Goal: Information Seeking & Learning: Learn about a topic

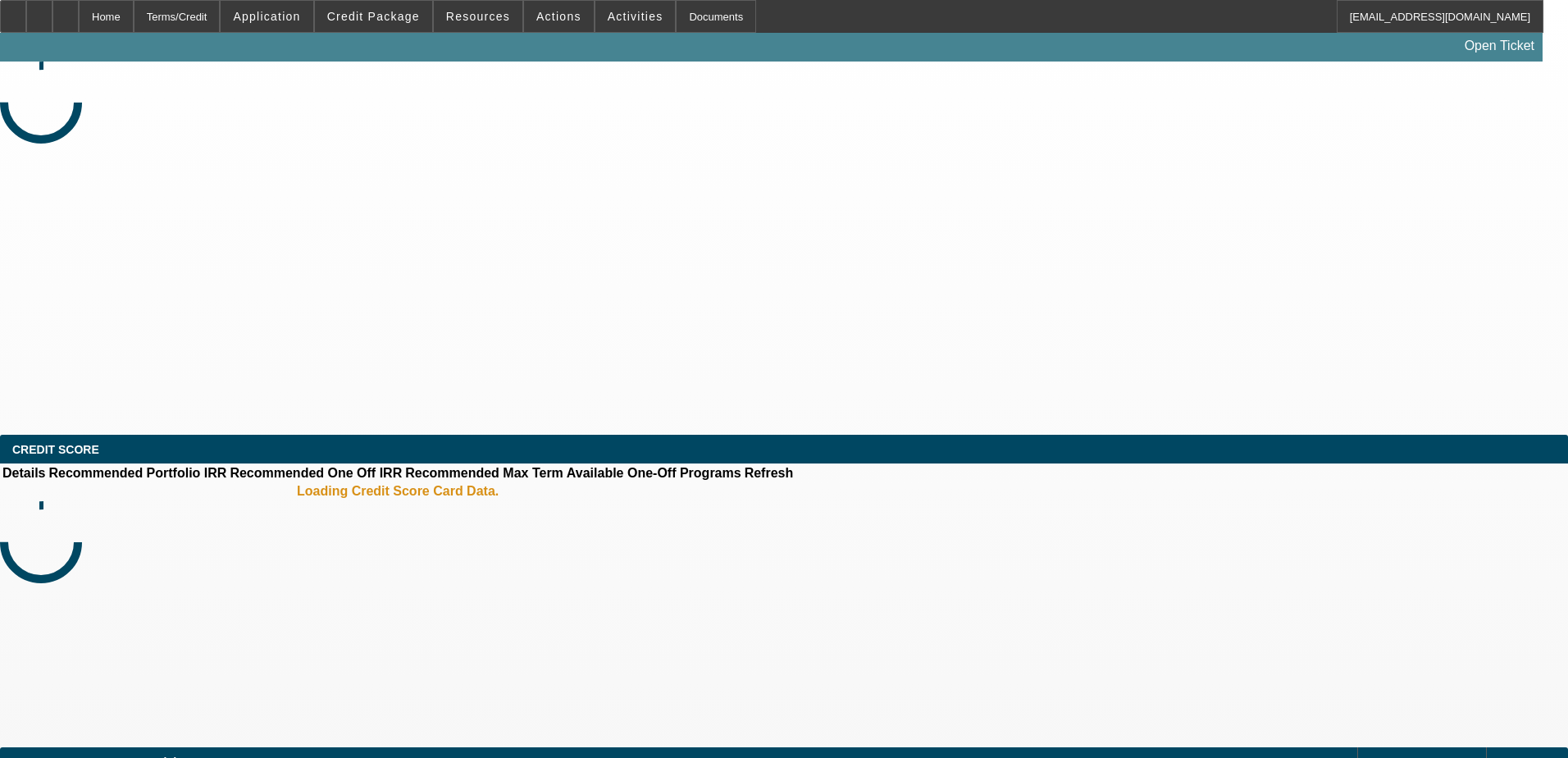
select select "0"
select select "2"
select select "0.1"
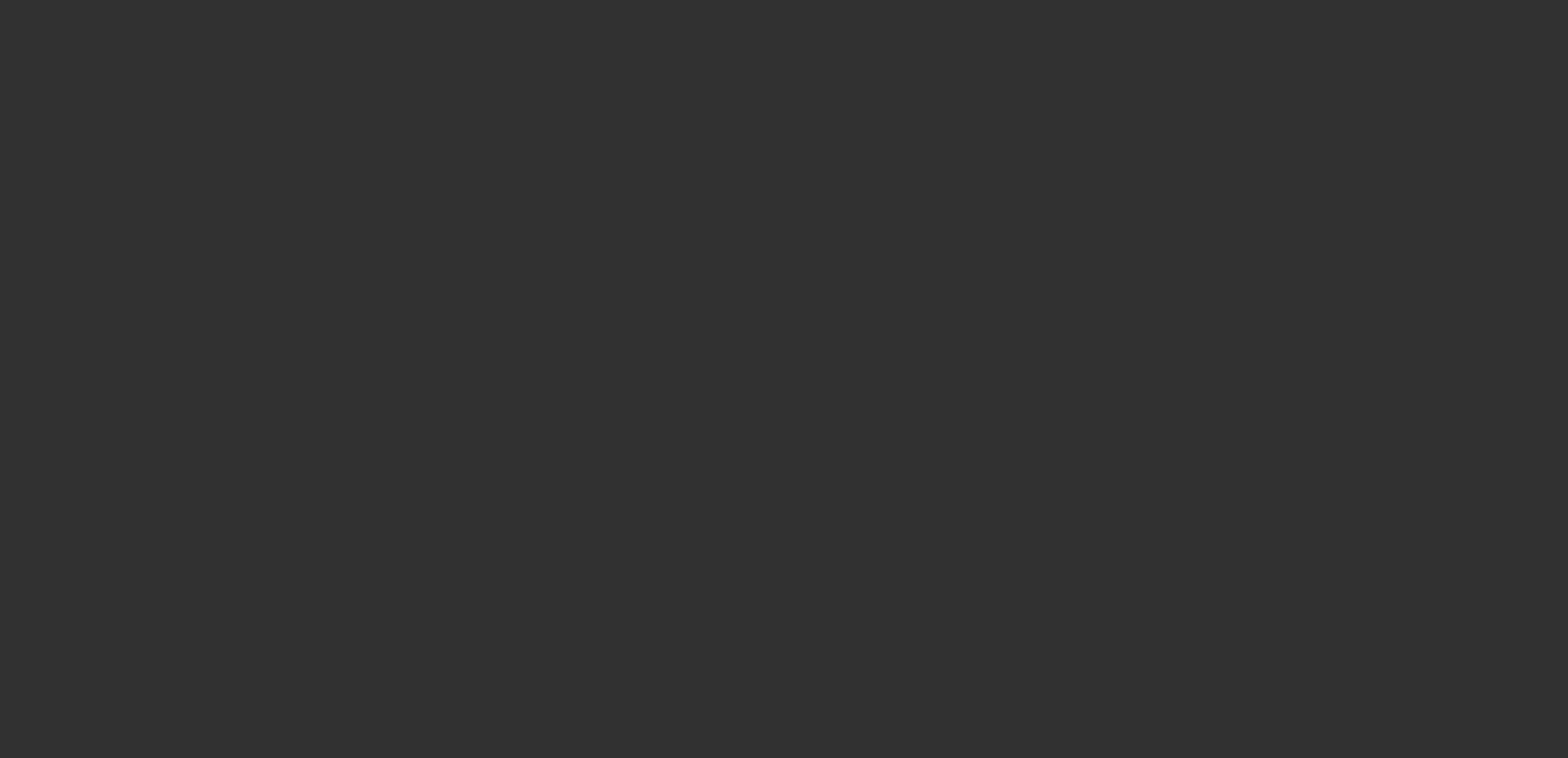
select select "1"
select select "2"
select select "4"
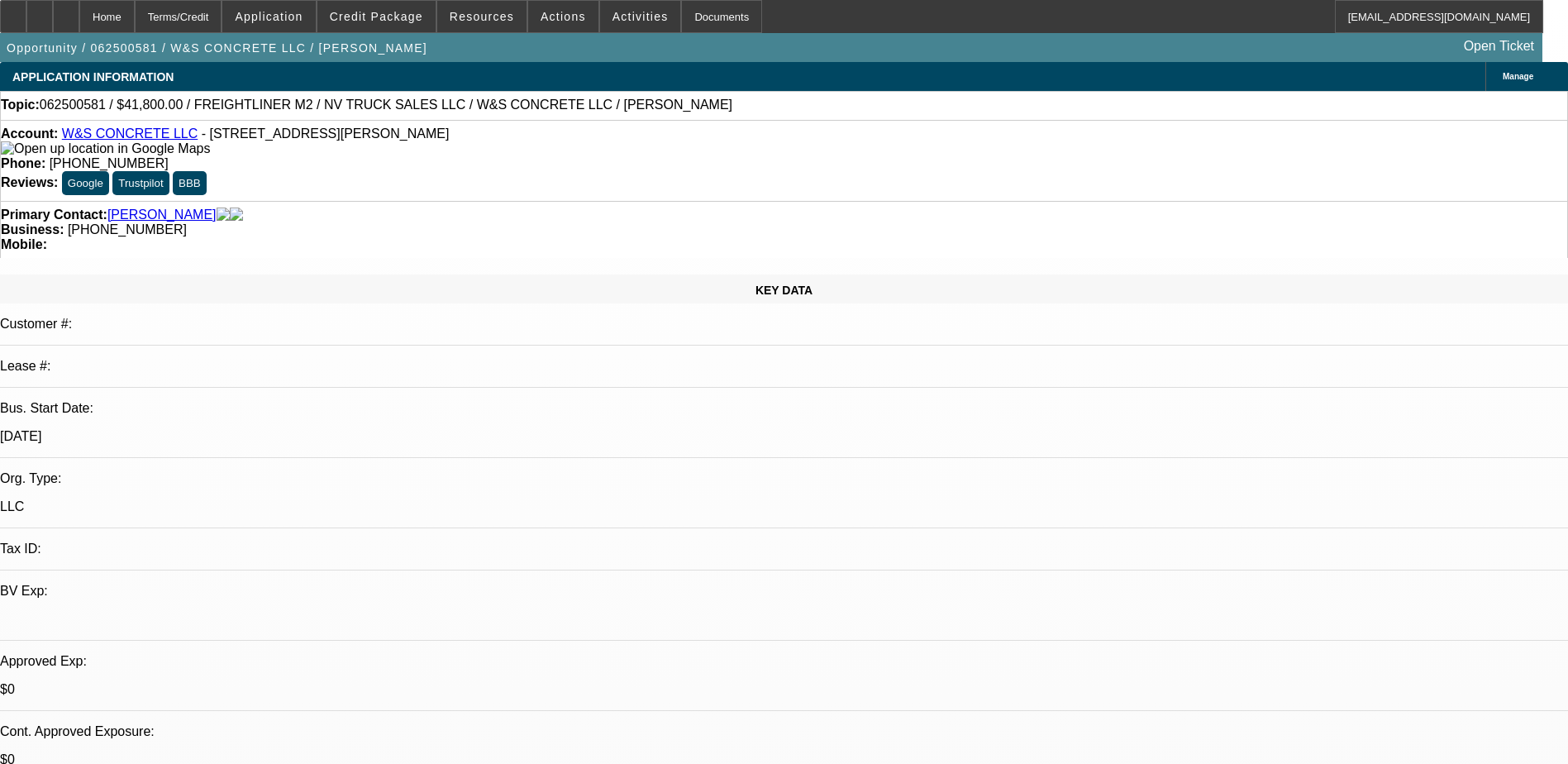
click at [168, 156] on span "(623) 703-1711" at bounding box center [108, 163] width 119 height 14
drag, startPoint x: 627, startPoint y: 138, endPoint x: 640, endPoint y: 142, distance: 13.6
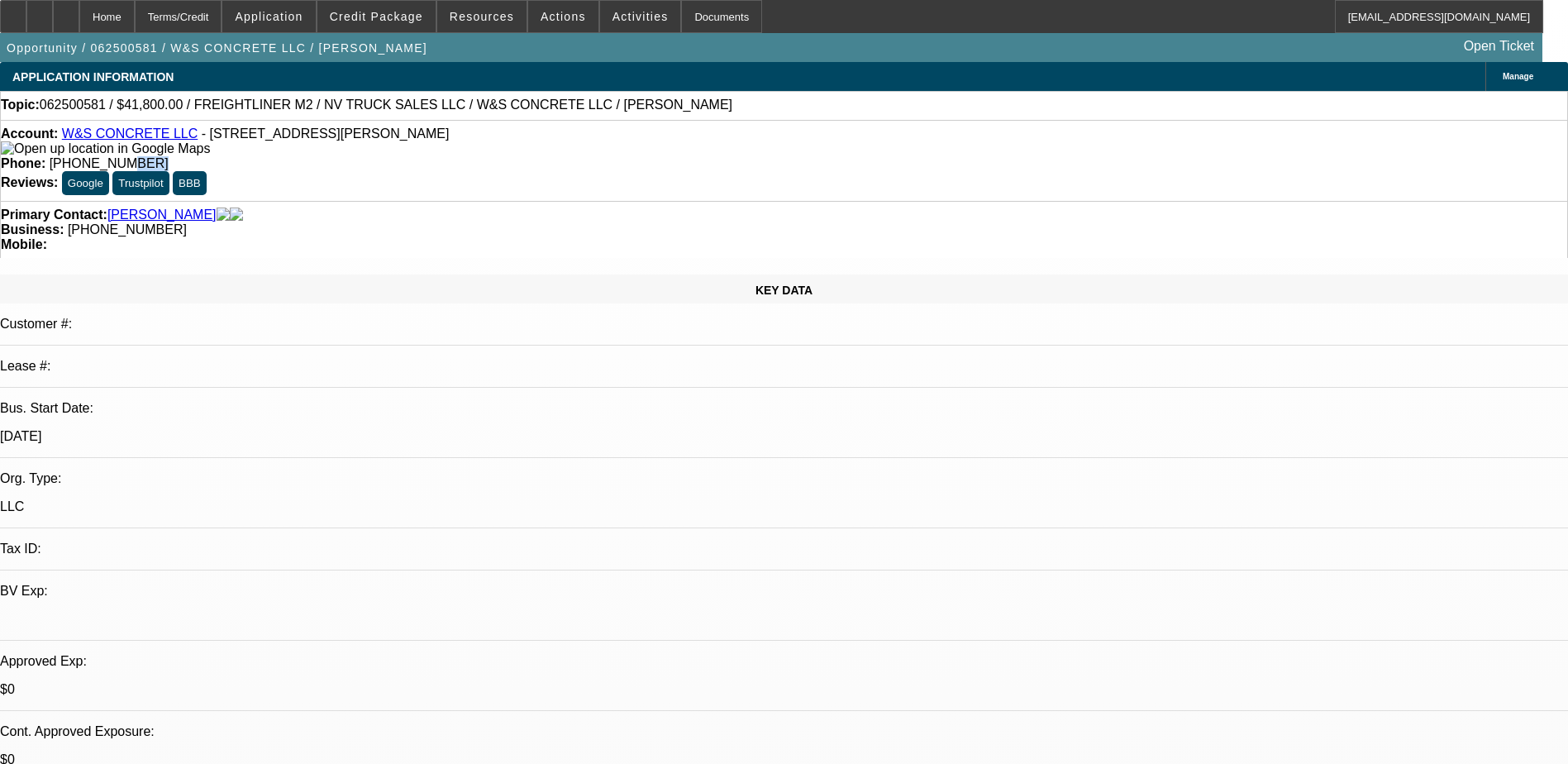
click at [168, 156] on span "(623) 703-1711" at bounding box center [108, 163] width 119 height 14
drag, startPoint x: 654, startPoint y: 143, endPoint x: 574, endPoint y: 146, distance: 80.1
click at [574, 146] on div "Account: W&S CONCRETE LLC - 10506 W Ruth Ave, Peoria, AZ 85345 Phone: (623) 703…" at bounding box center [784, 160] width 1568 height 81
copy span "(623) 703-1711"
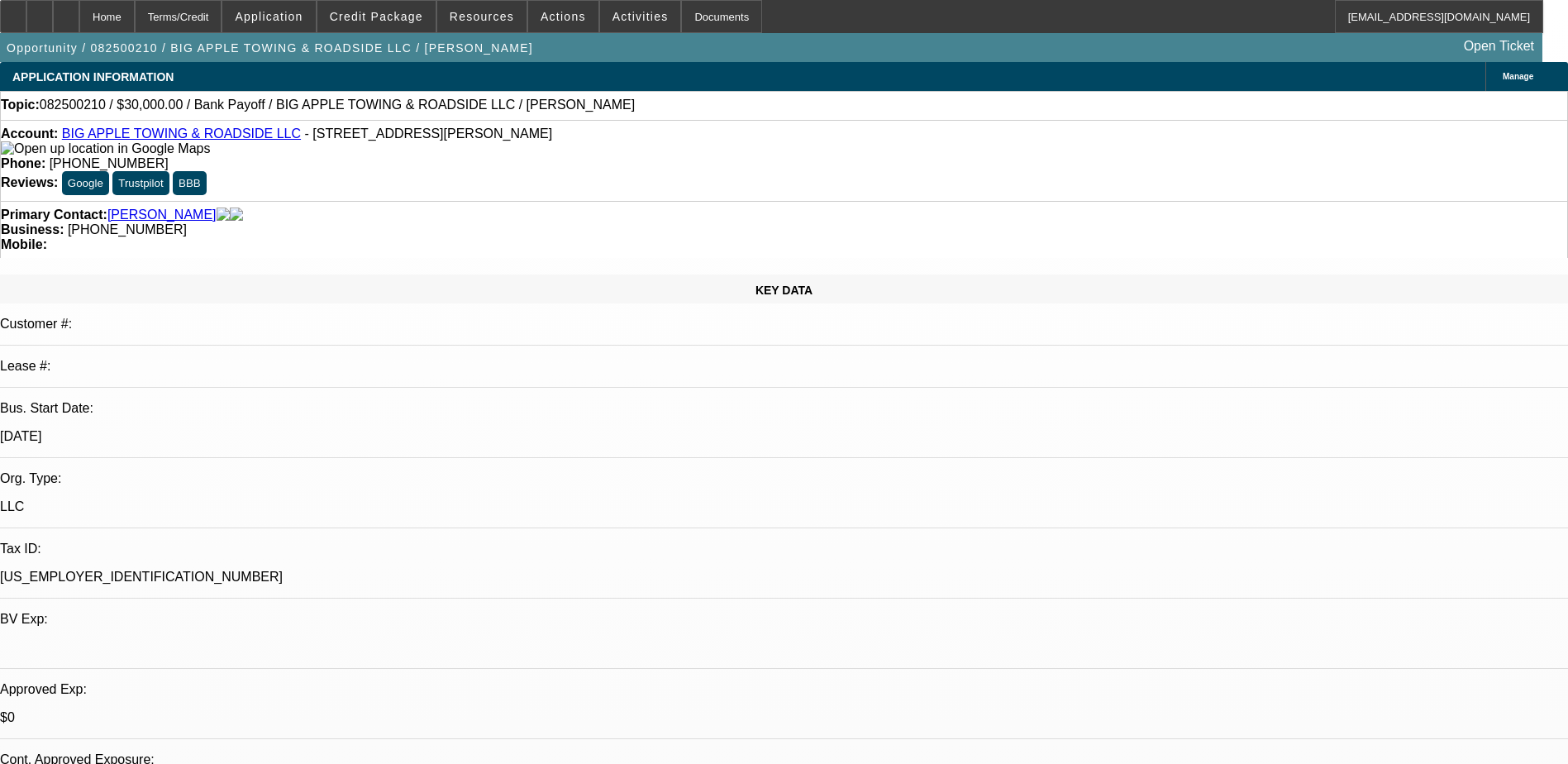
select select "0"
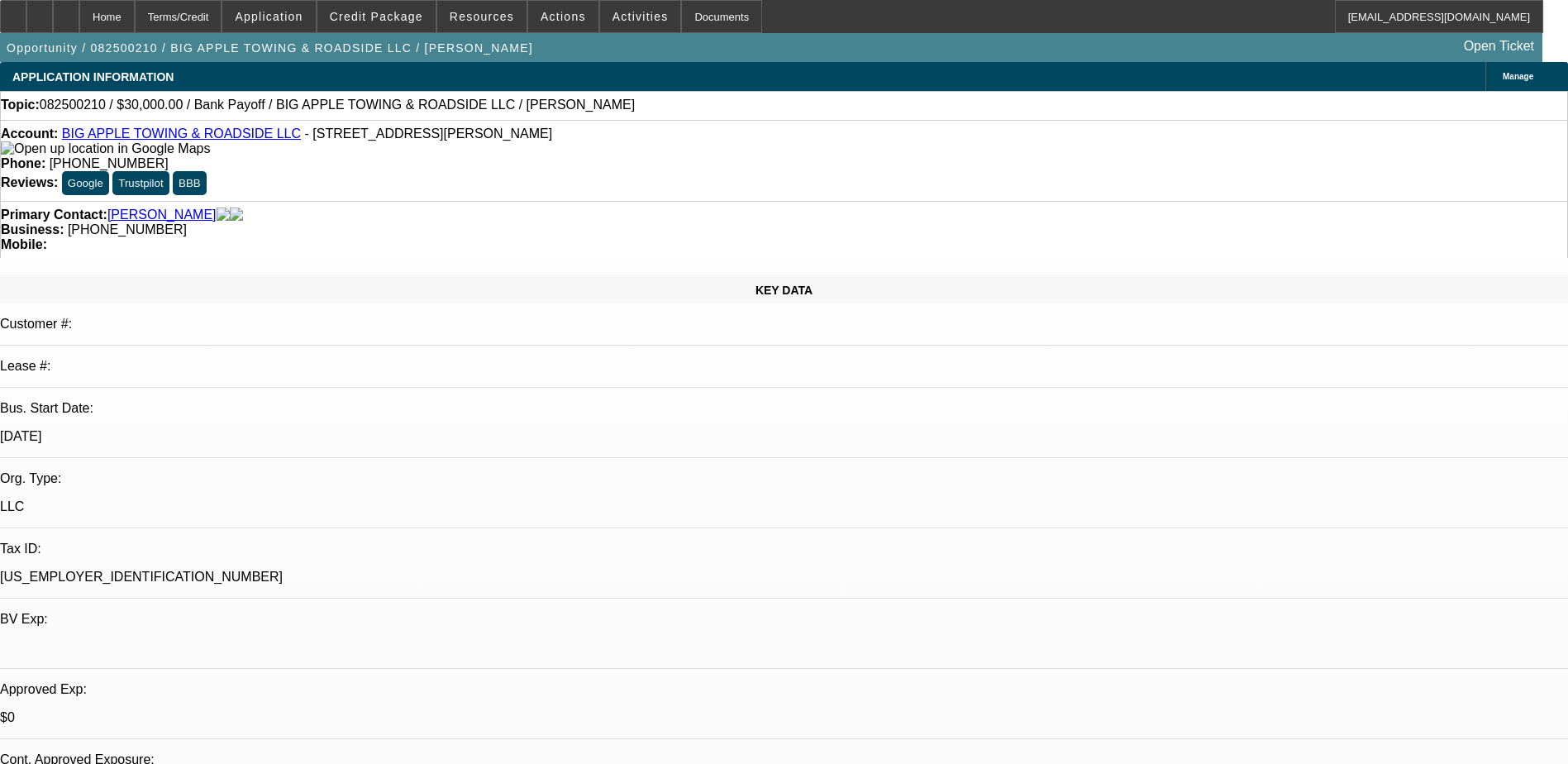
select select "0"
select select "0.1"
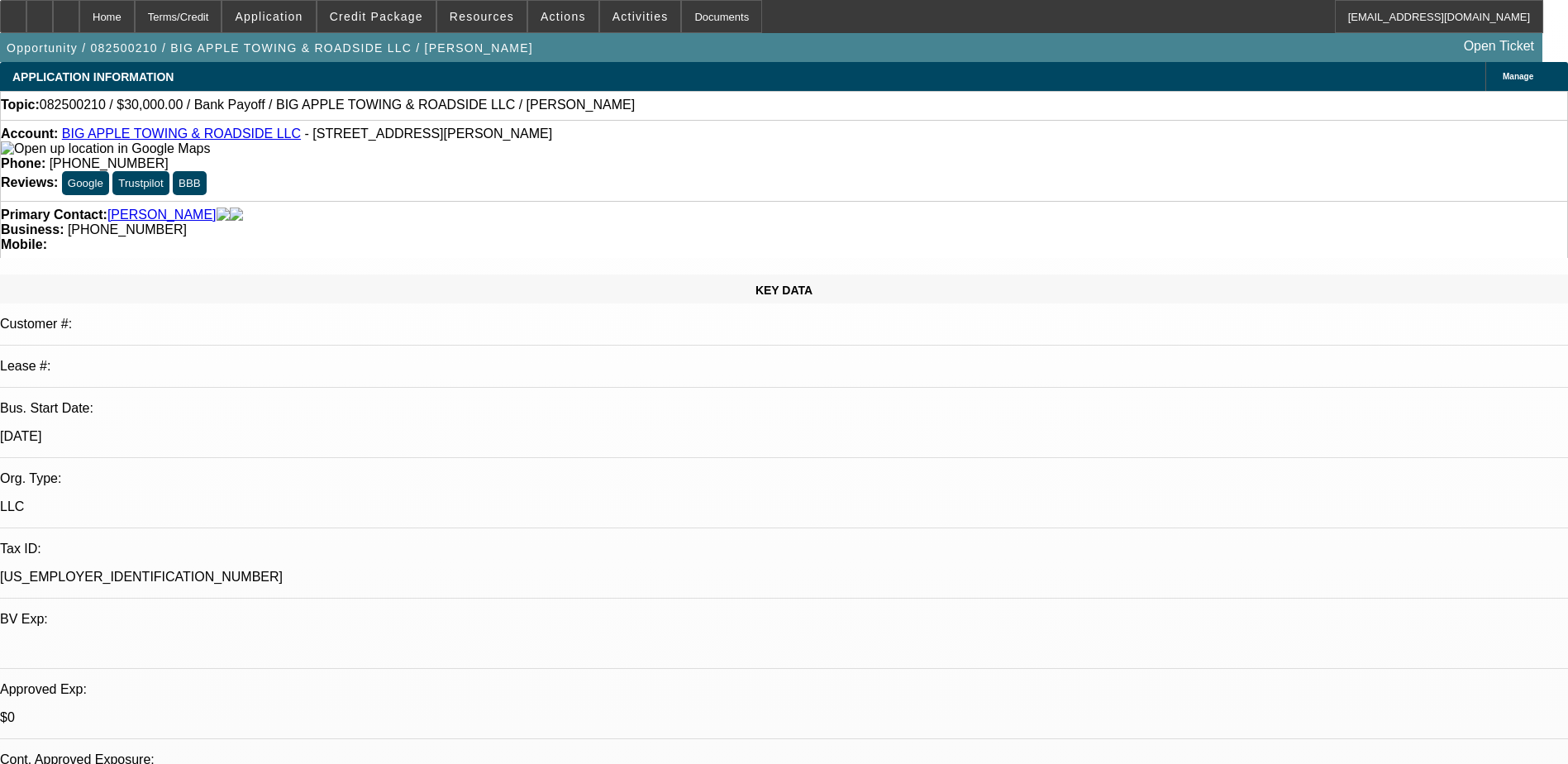
select select "2"
select select "0"
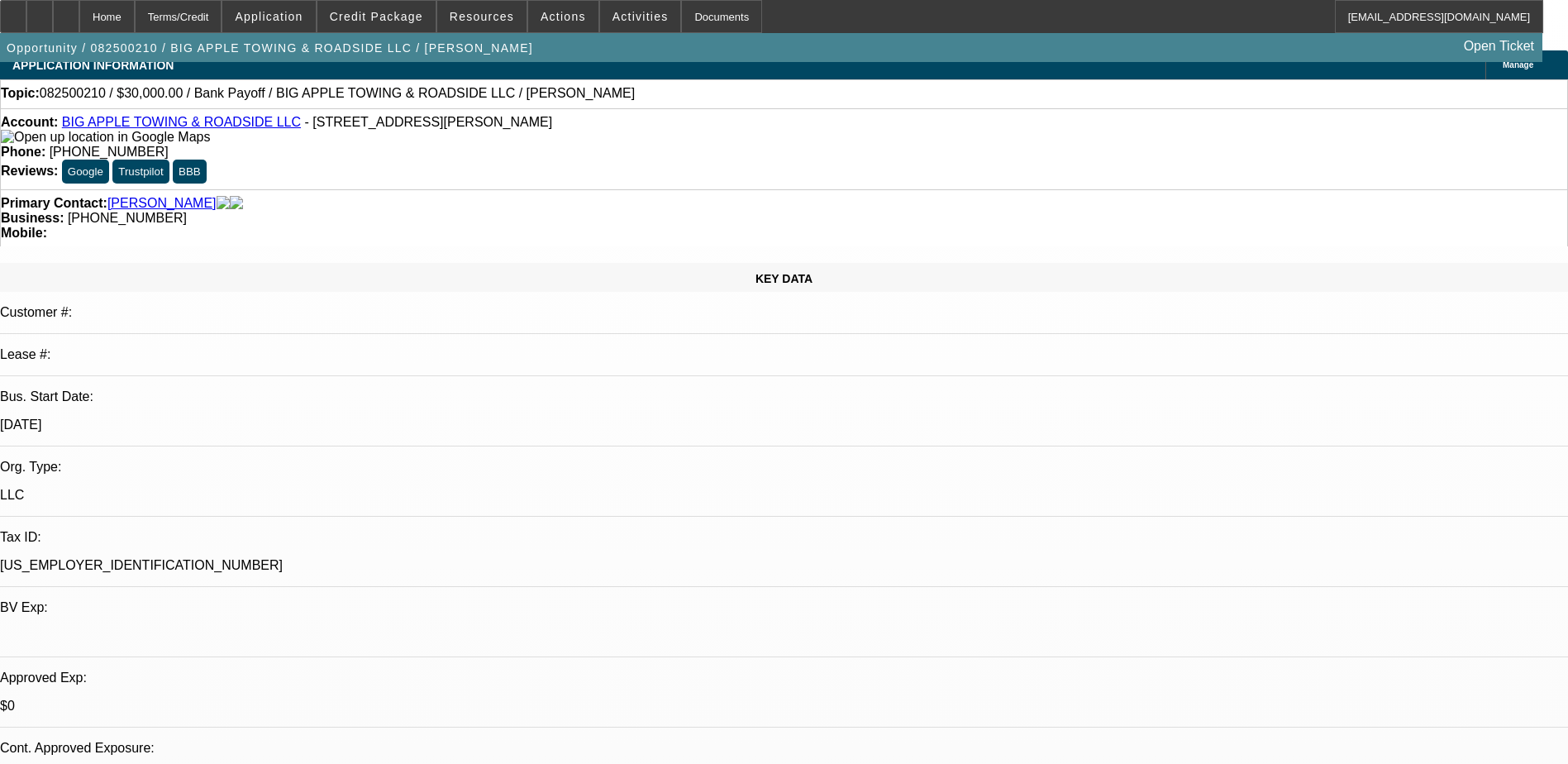
select select "1"
select select "2"
select select "6"
select select "1"
select select "2"
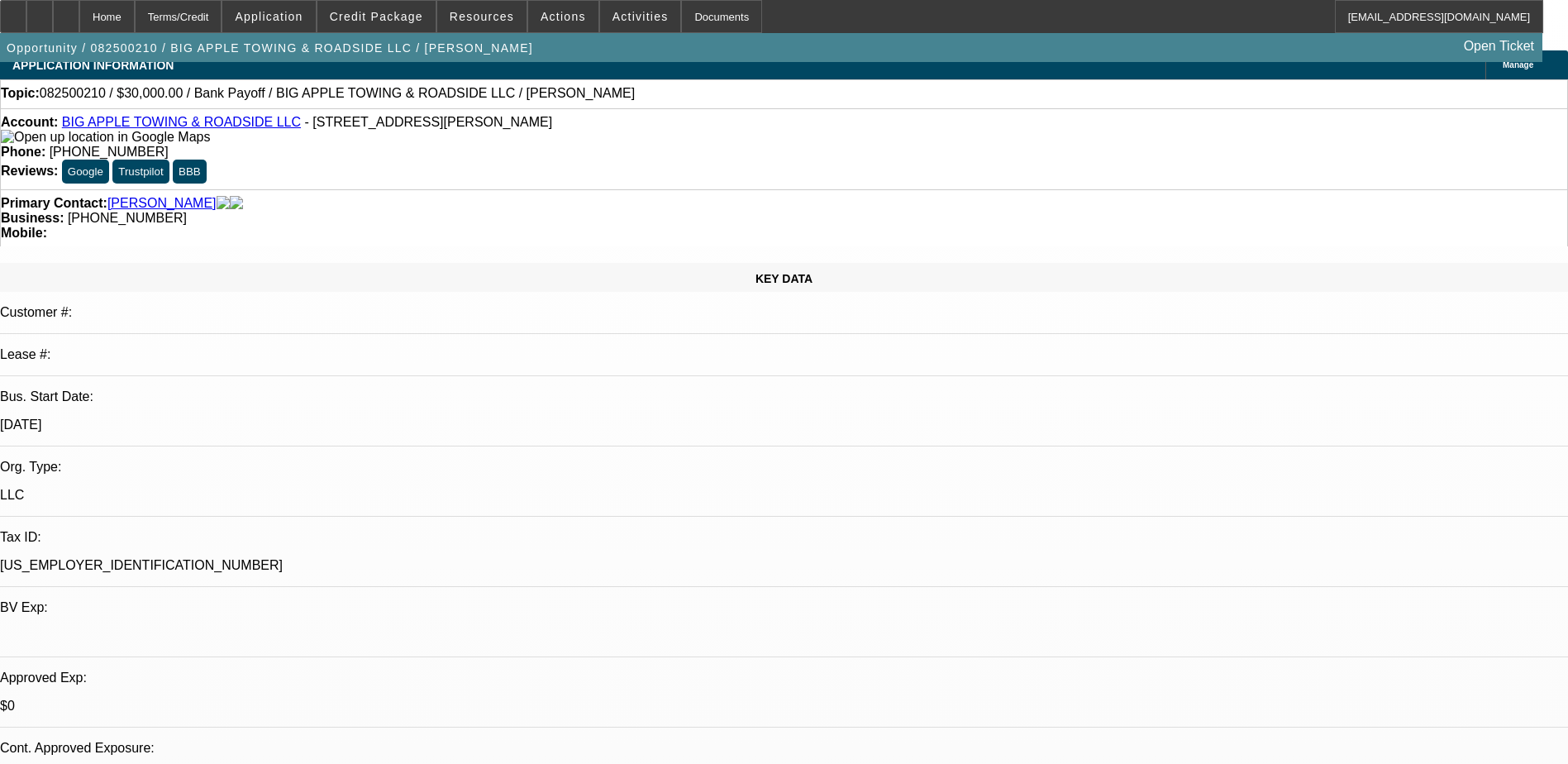
select select "6"
select select "1"
select select "2"
select select "6"
select select "1"
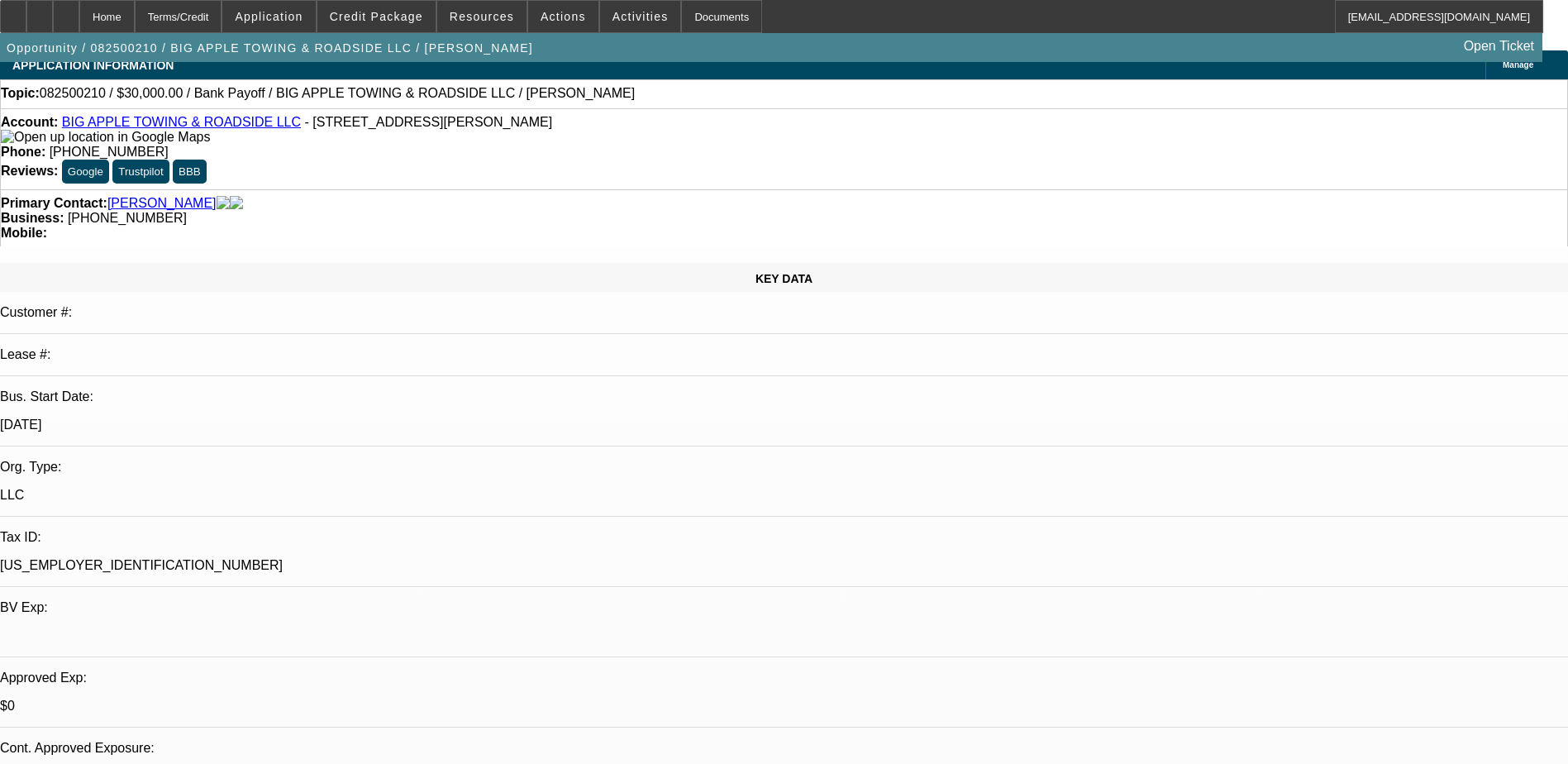
select select "2"
select select "6"
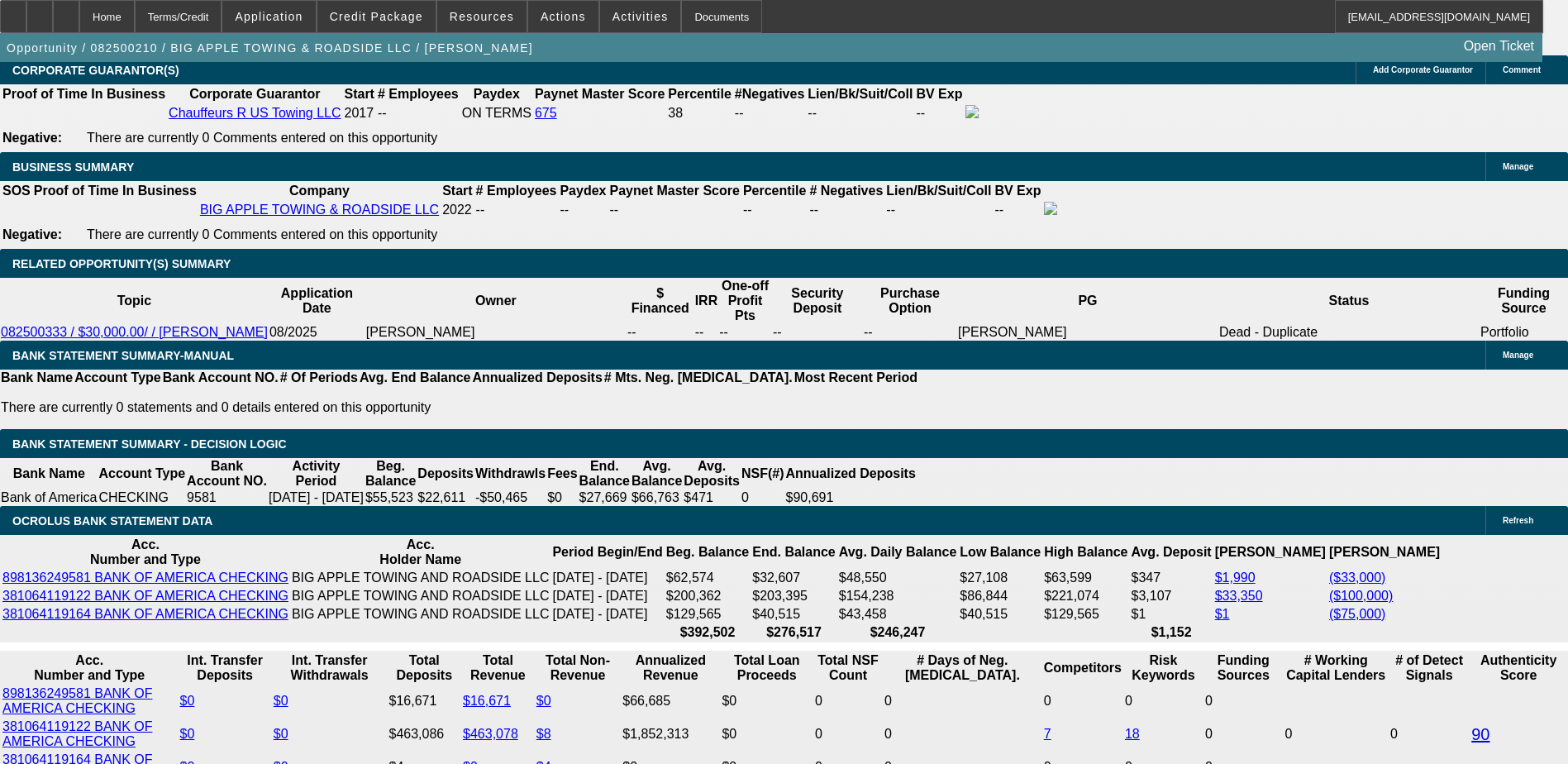
scroll to position [2810, 0]
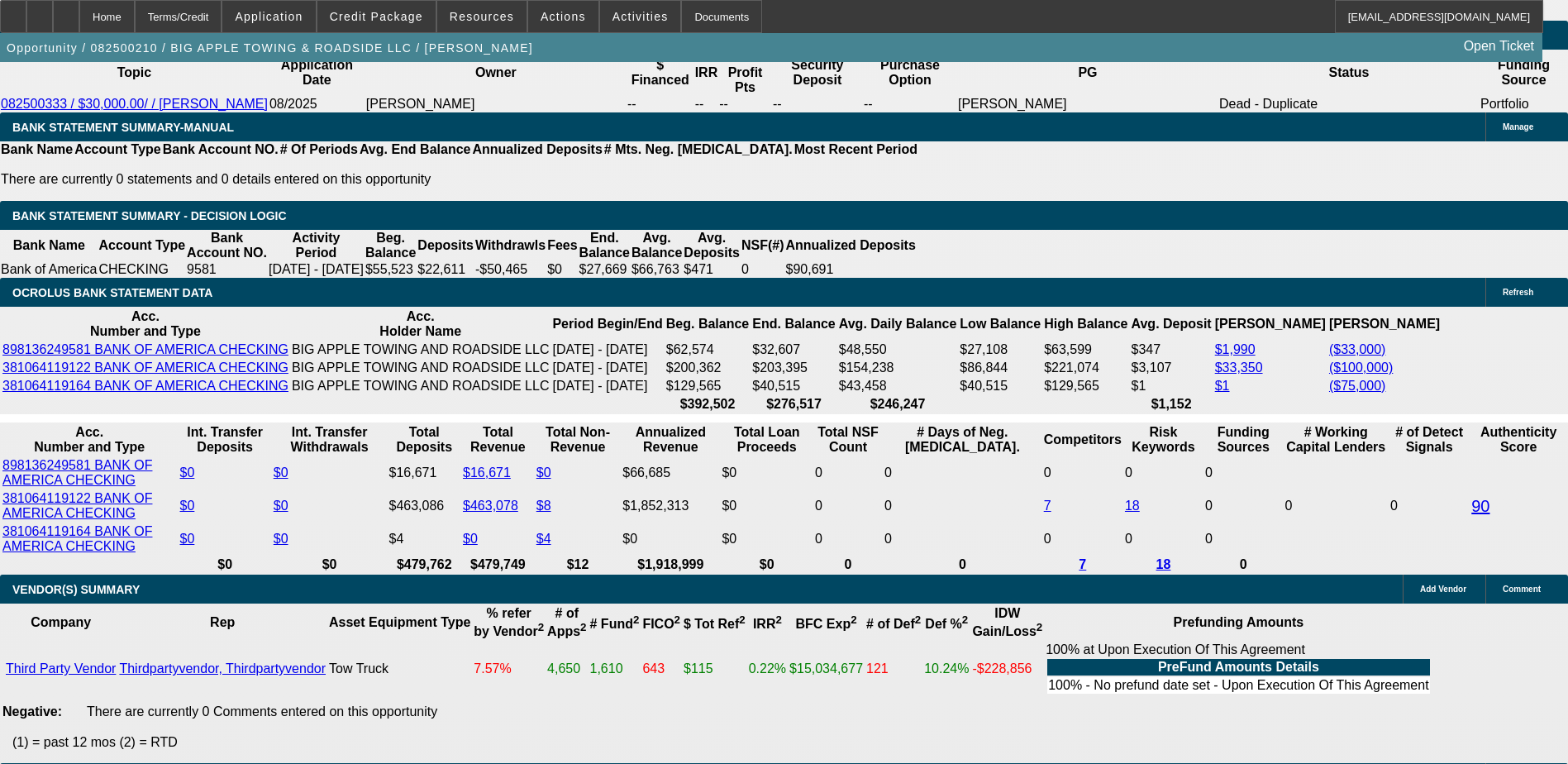
scroll to position [2975, 0]
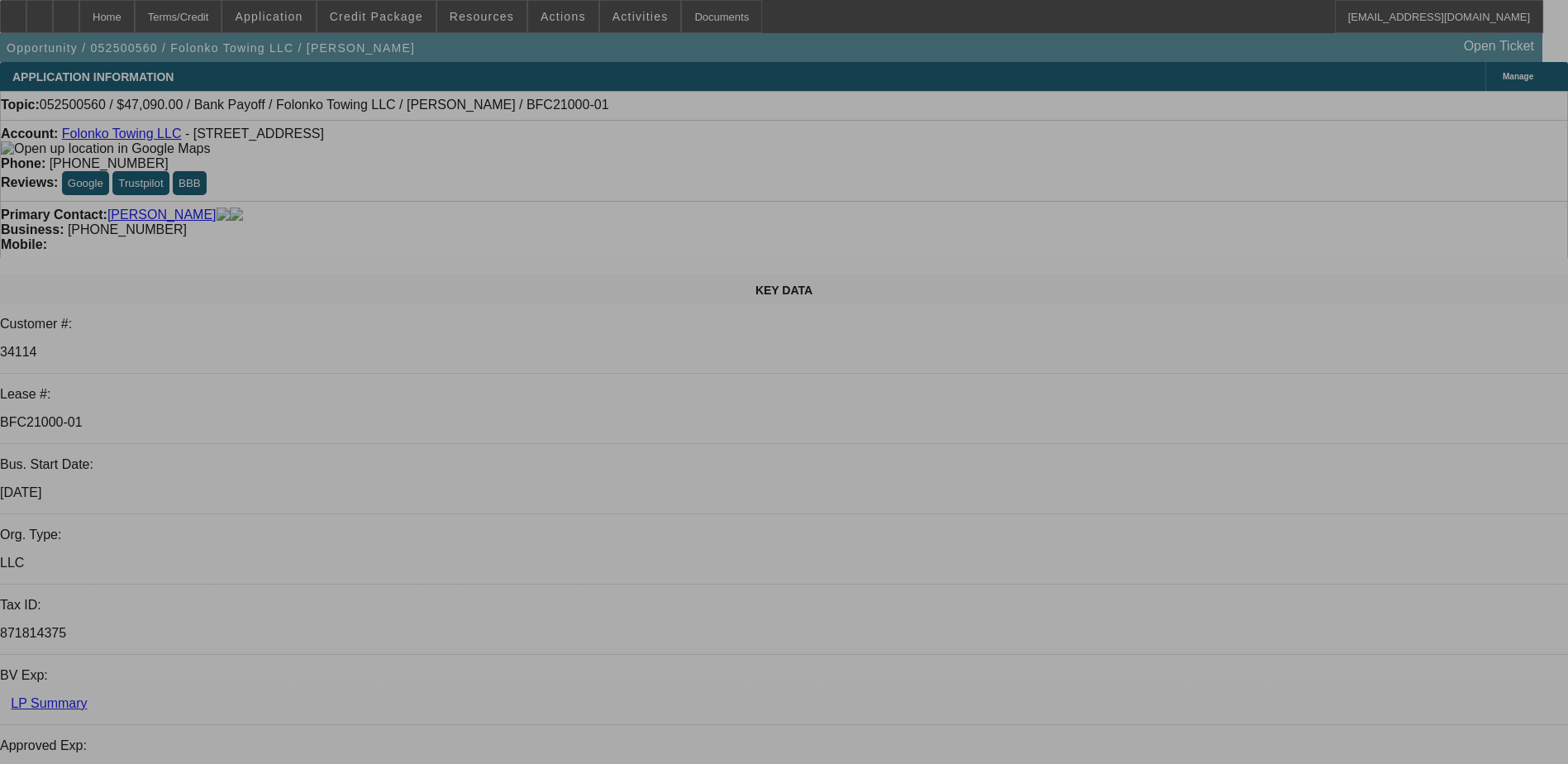
select select "0"
select select "2"
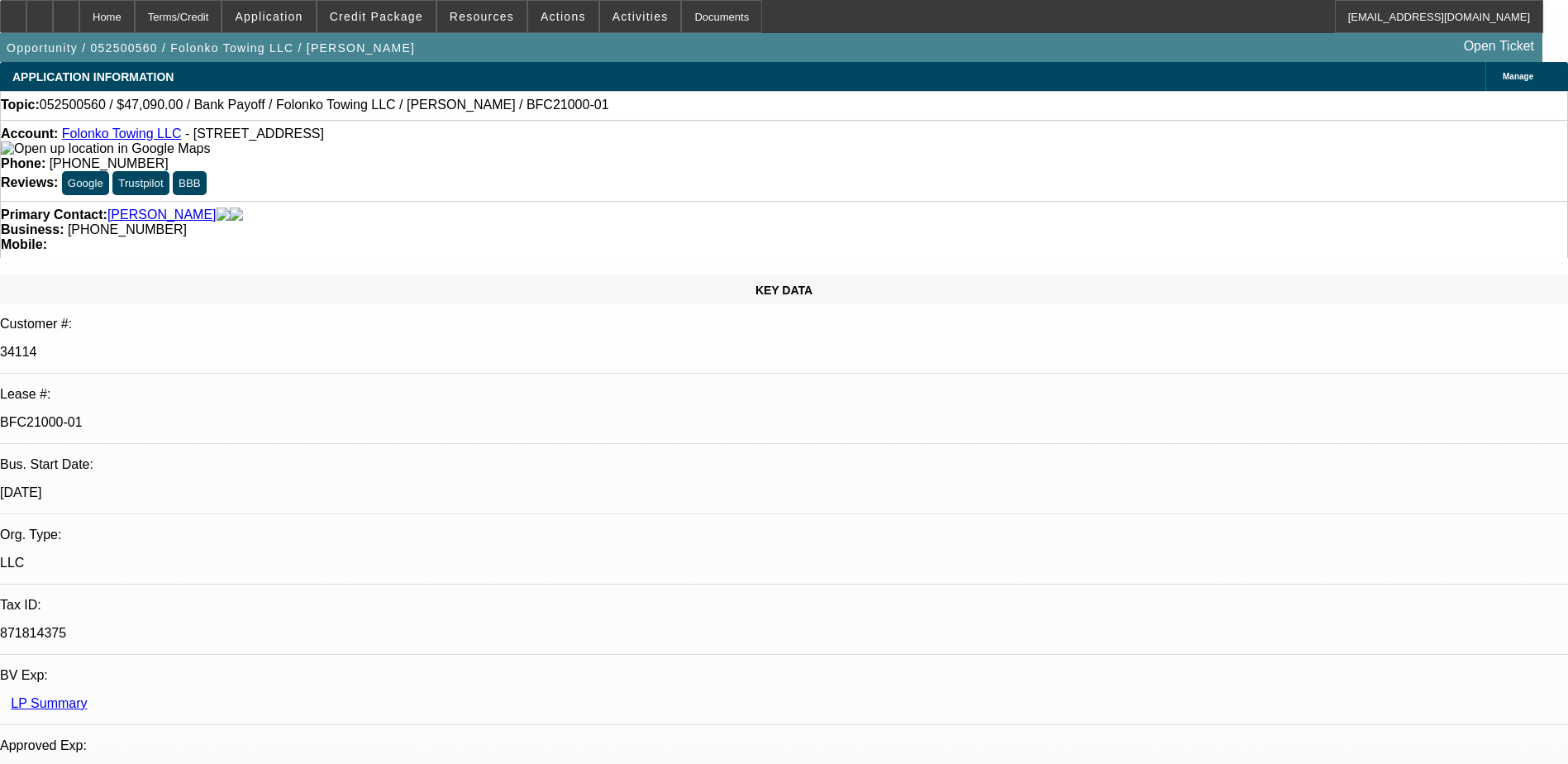
select select "0.1"
select select "0"
select select "2"
select select "0.1"
select select "0"
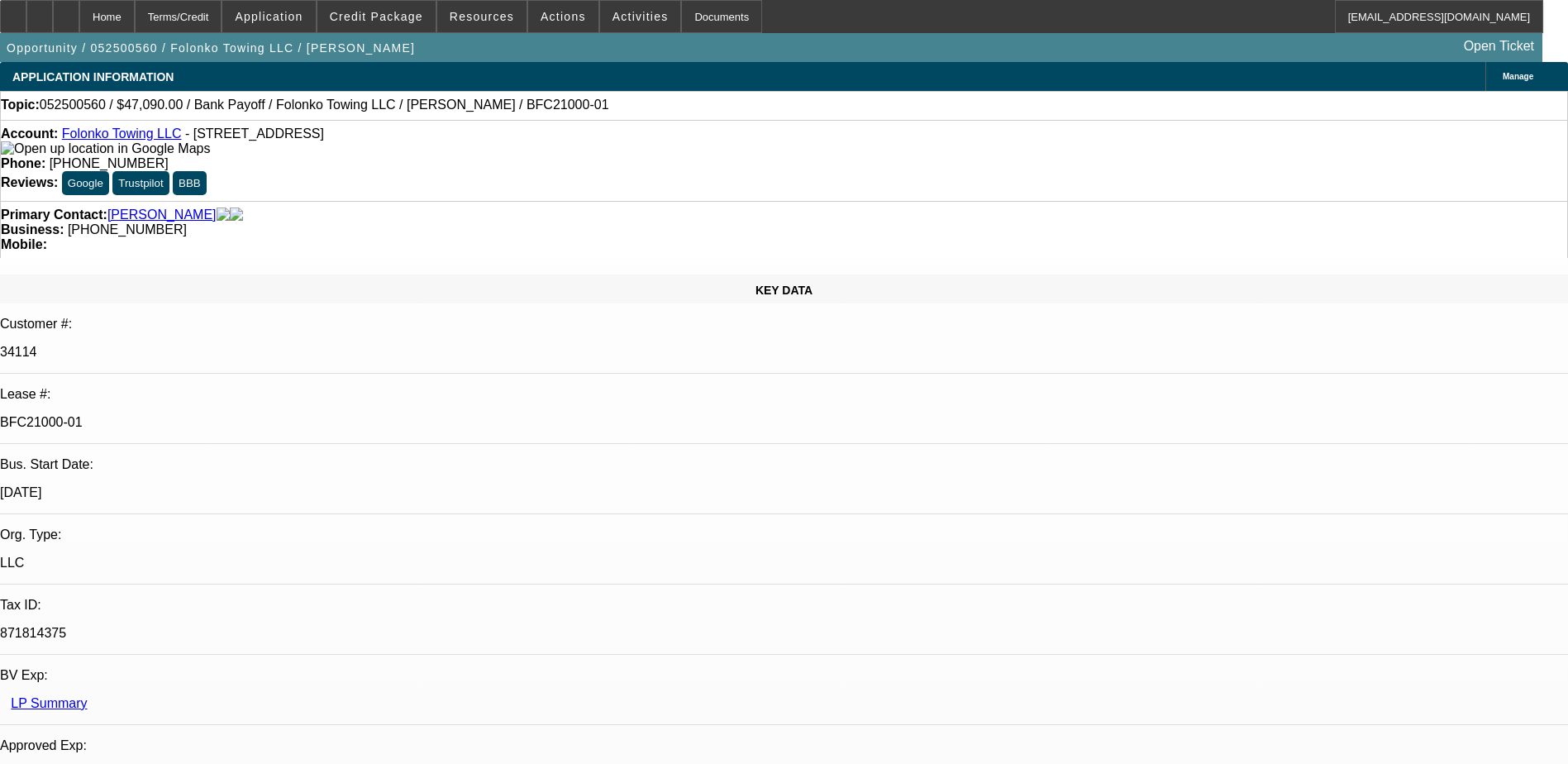
select select "2"
select select "0.1"
select select "0"
select select "2"
select select "0.1"
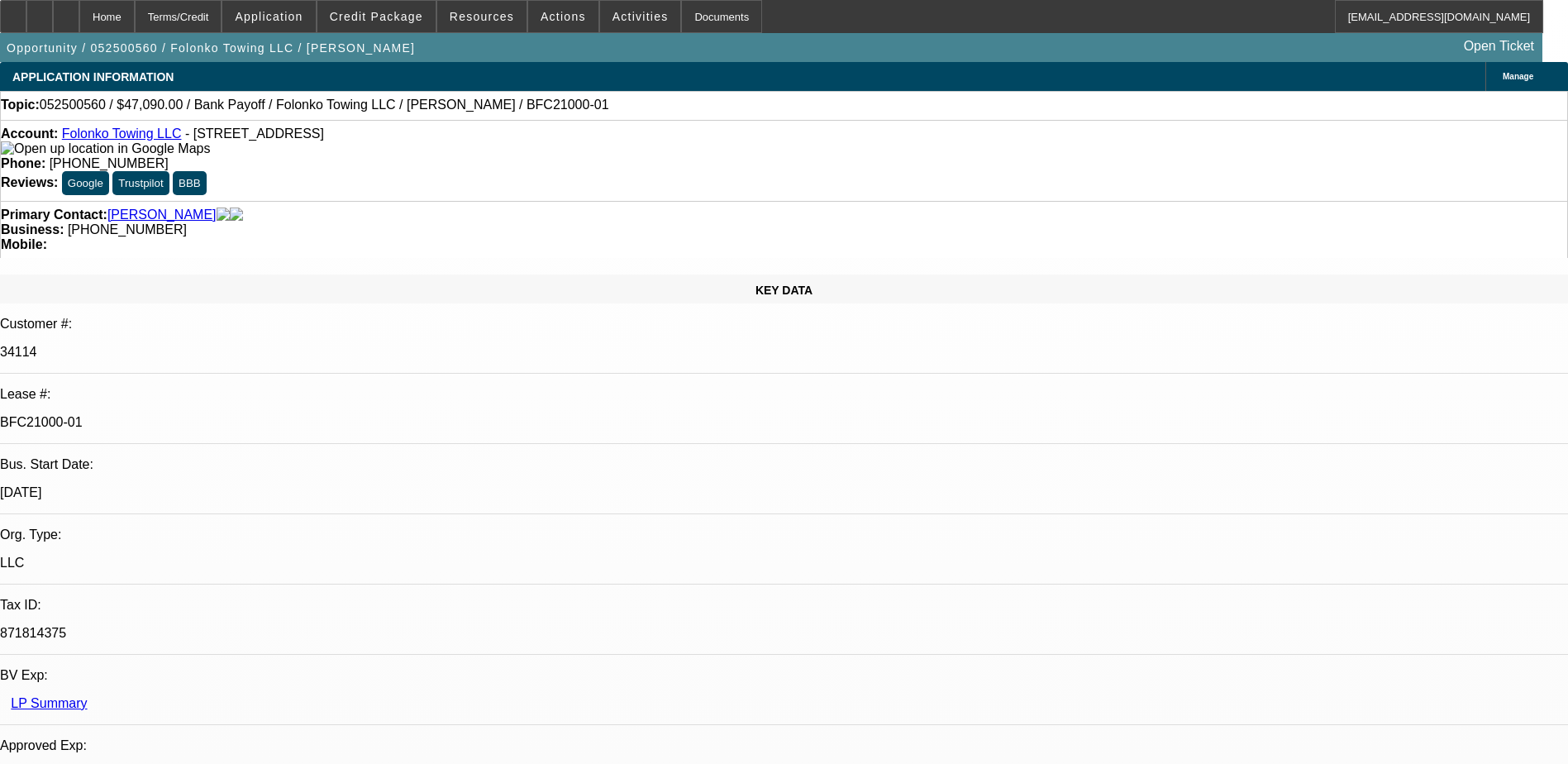
select select "1"
select select "2"
select select "4"
select select "1"
select select "2"
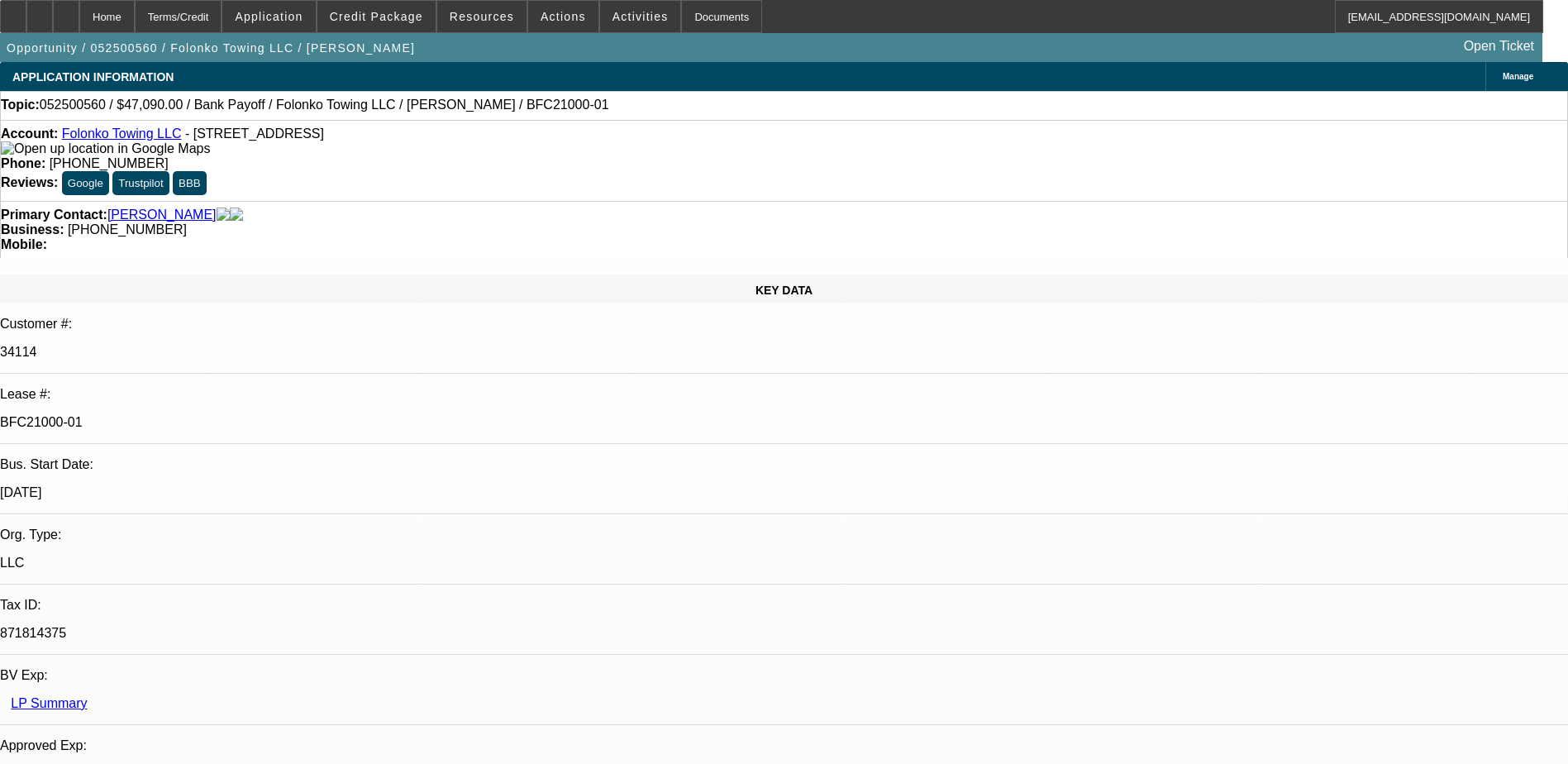
select select "4"
select select "1"
select select "2"
select select "4"
select select "1"
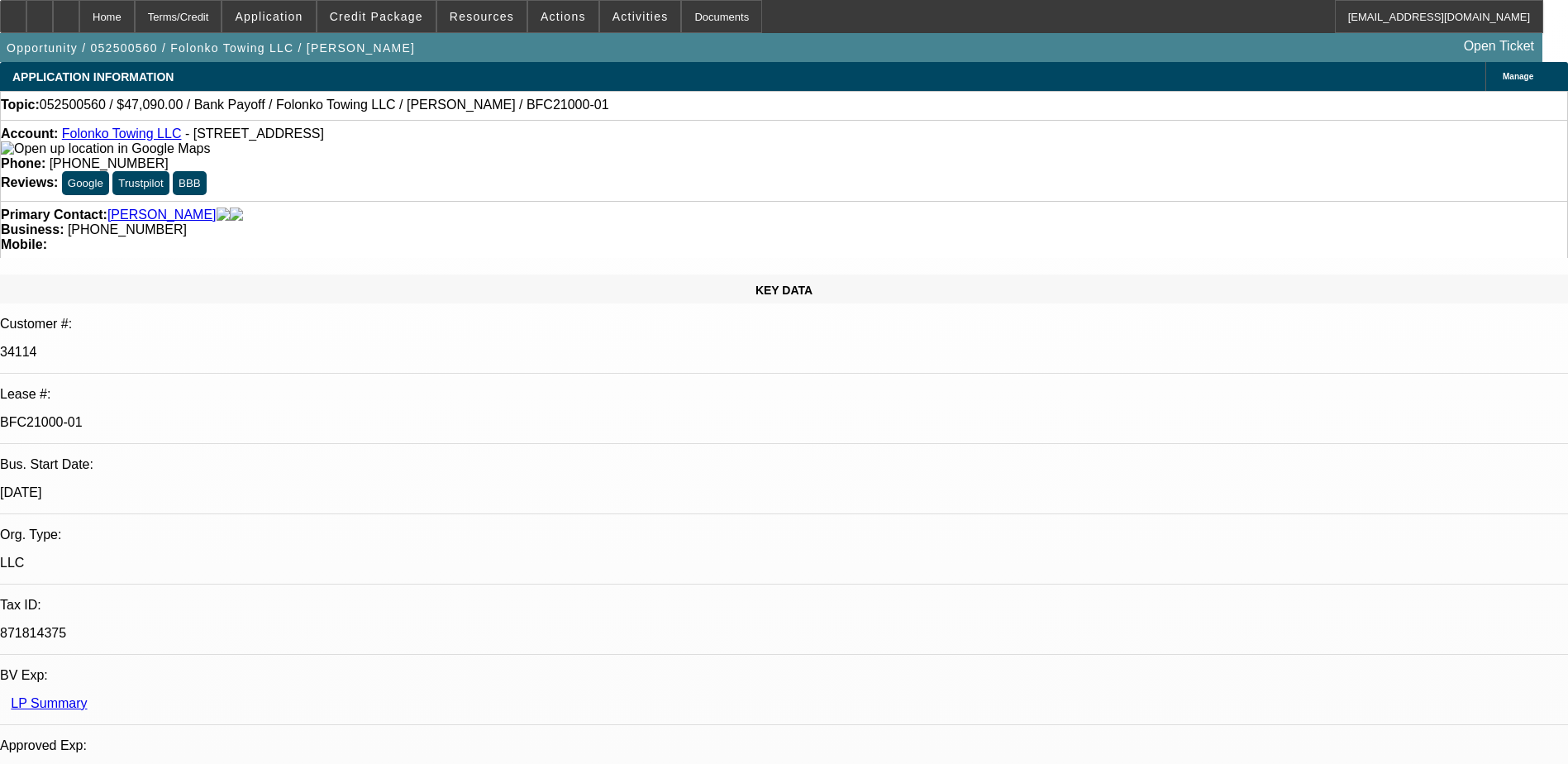
select select "2"
select select "4"
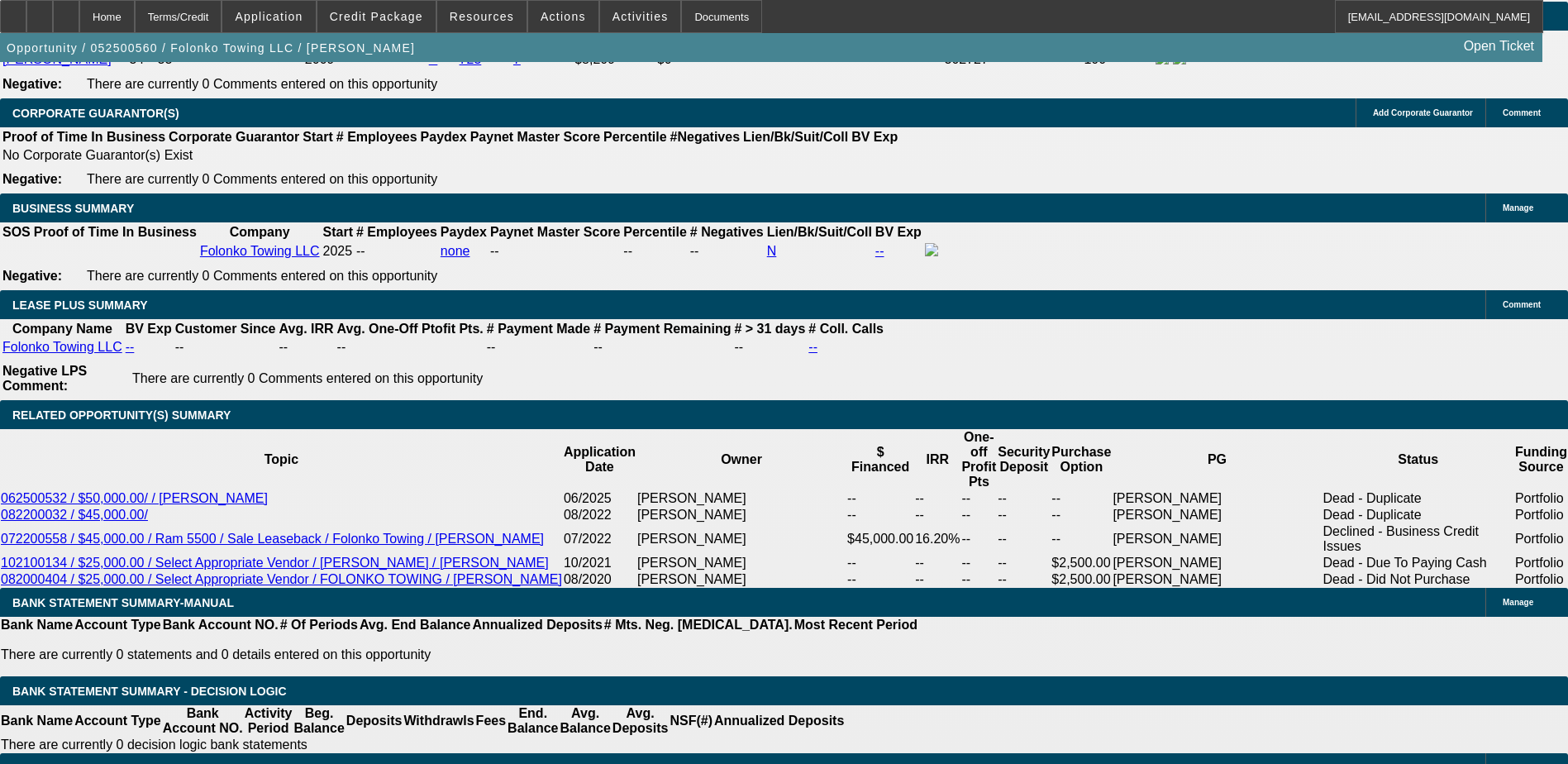
scroll to position [2562, 0]
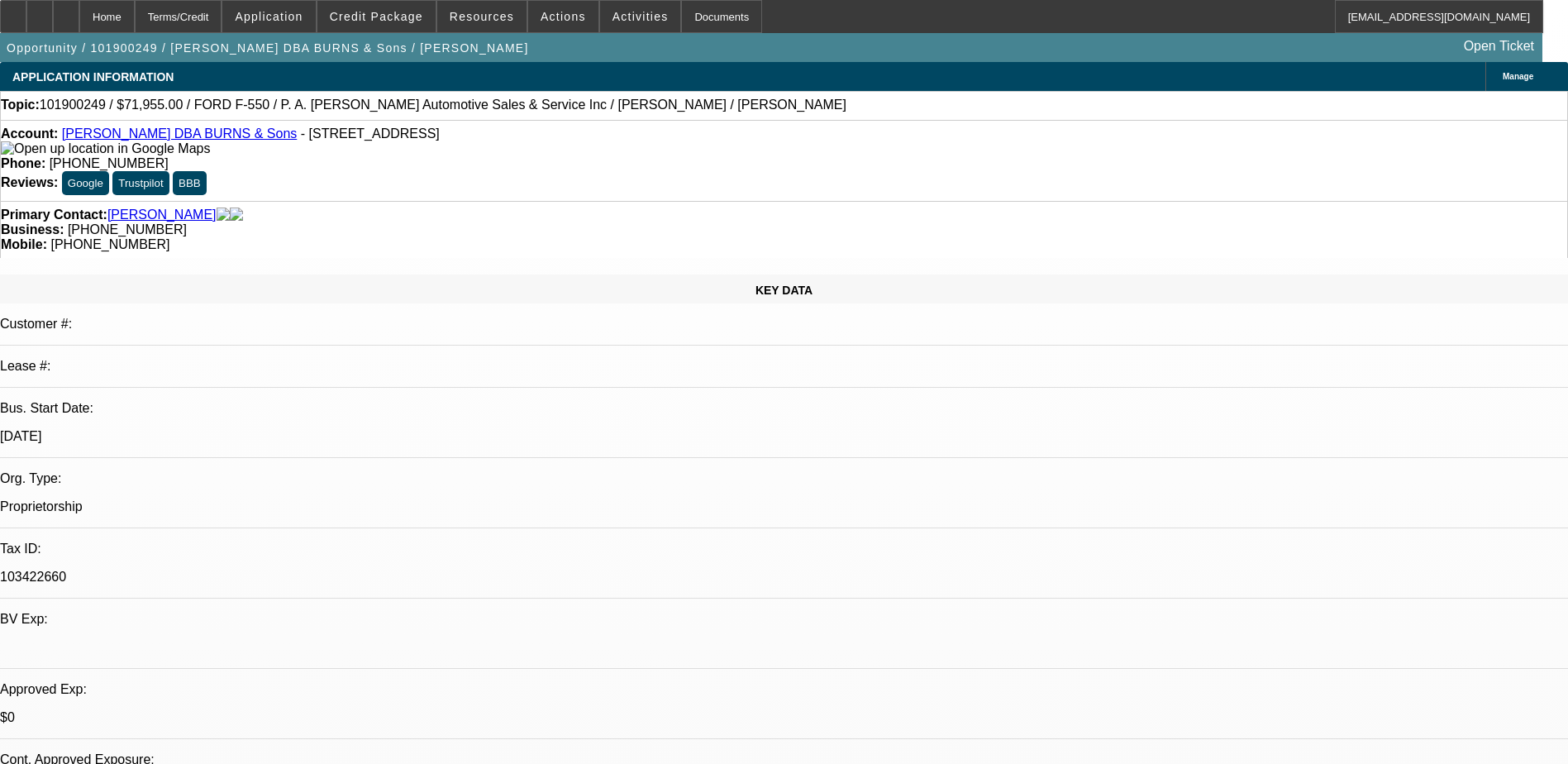
select select "0.1"
select select "2.5"
select select "0.1"
select select "0"
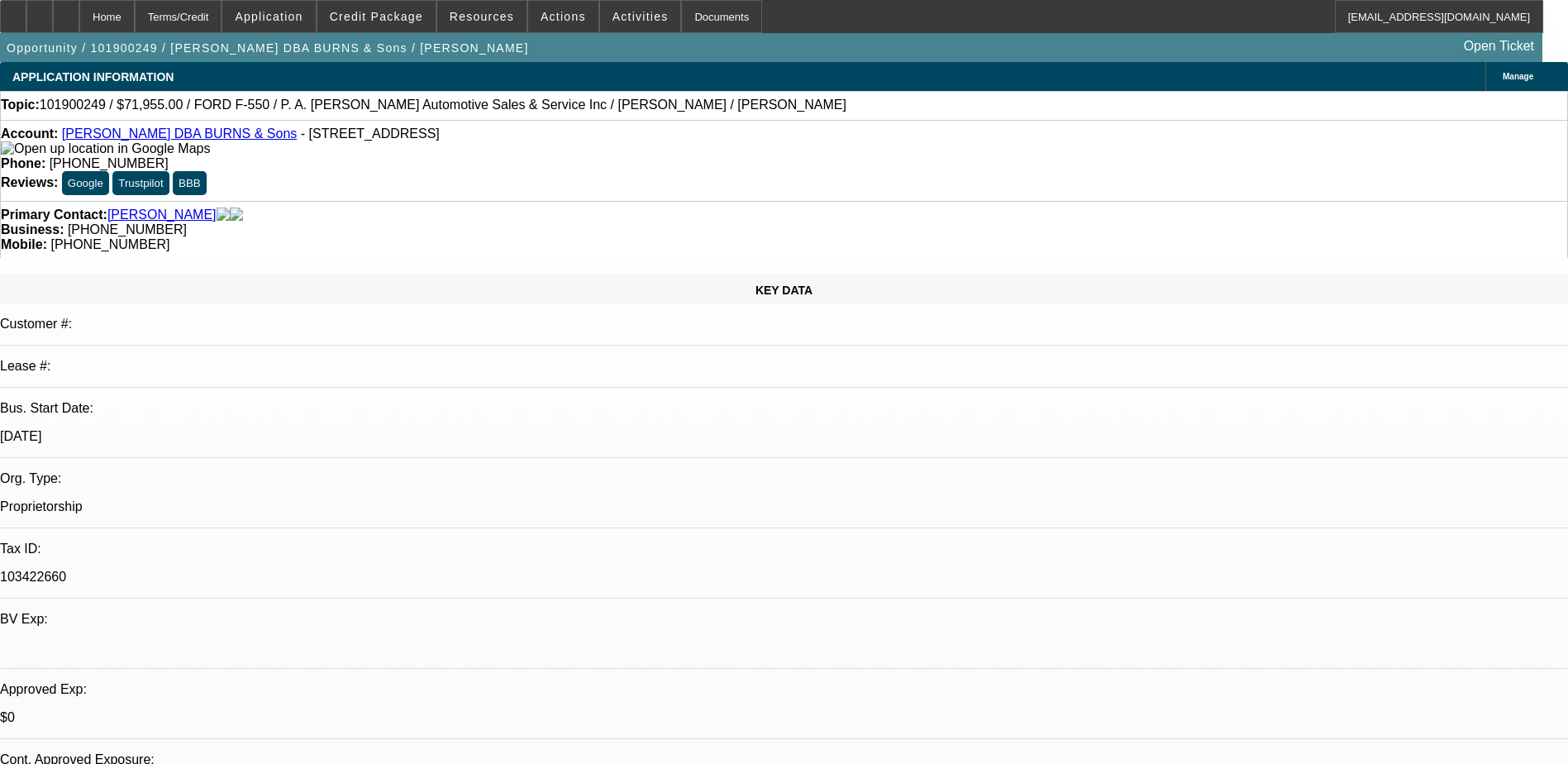
select select "0.1"
select select "0"
select select "0.1"
select select "1"
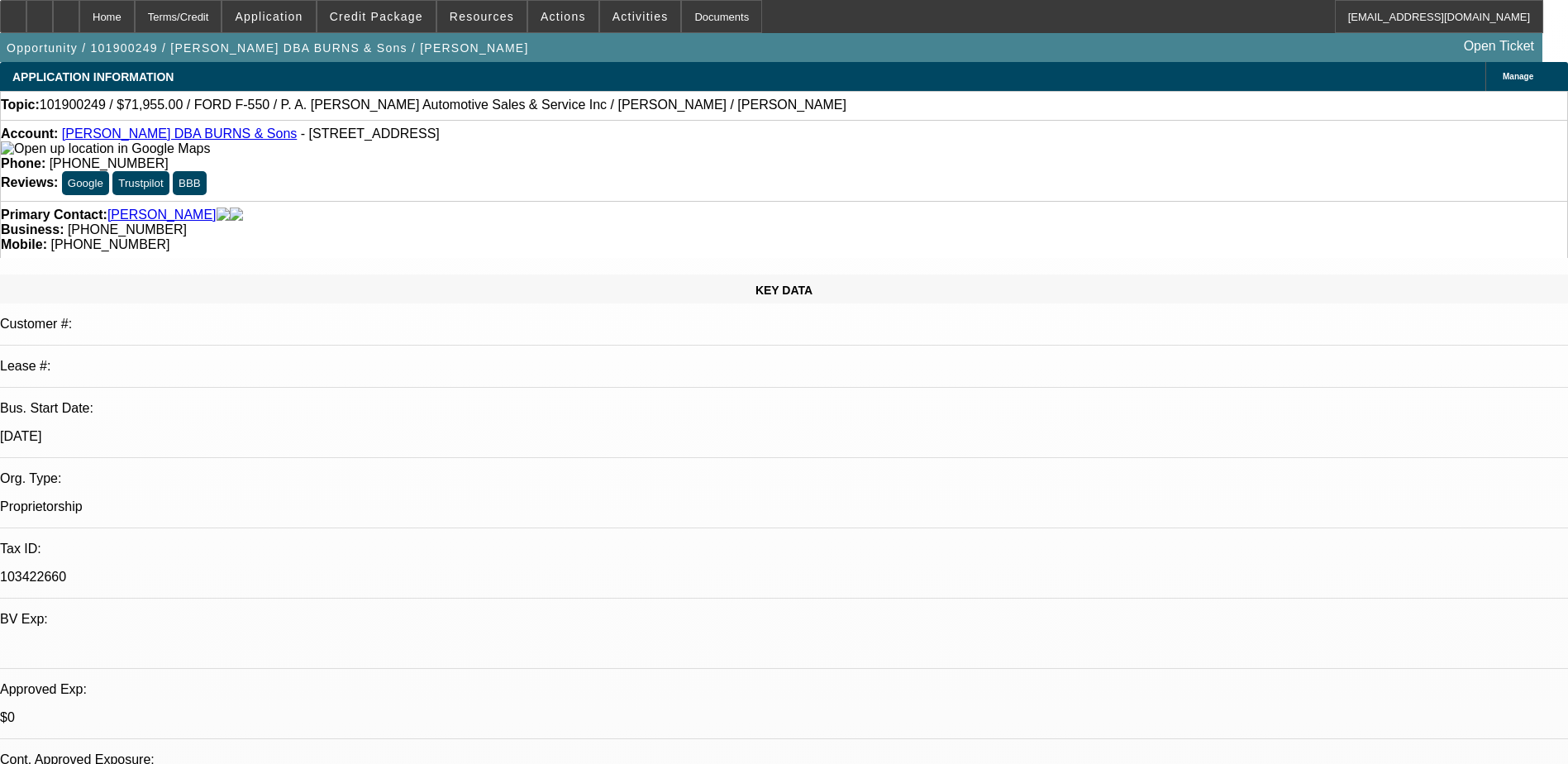
select select "2"
select select "4"
select select "1"
select select "4"
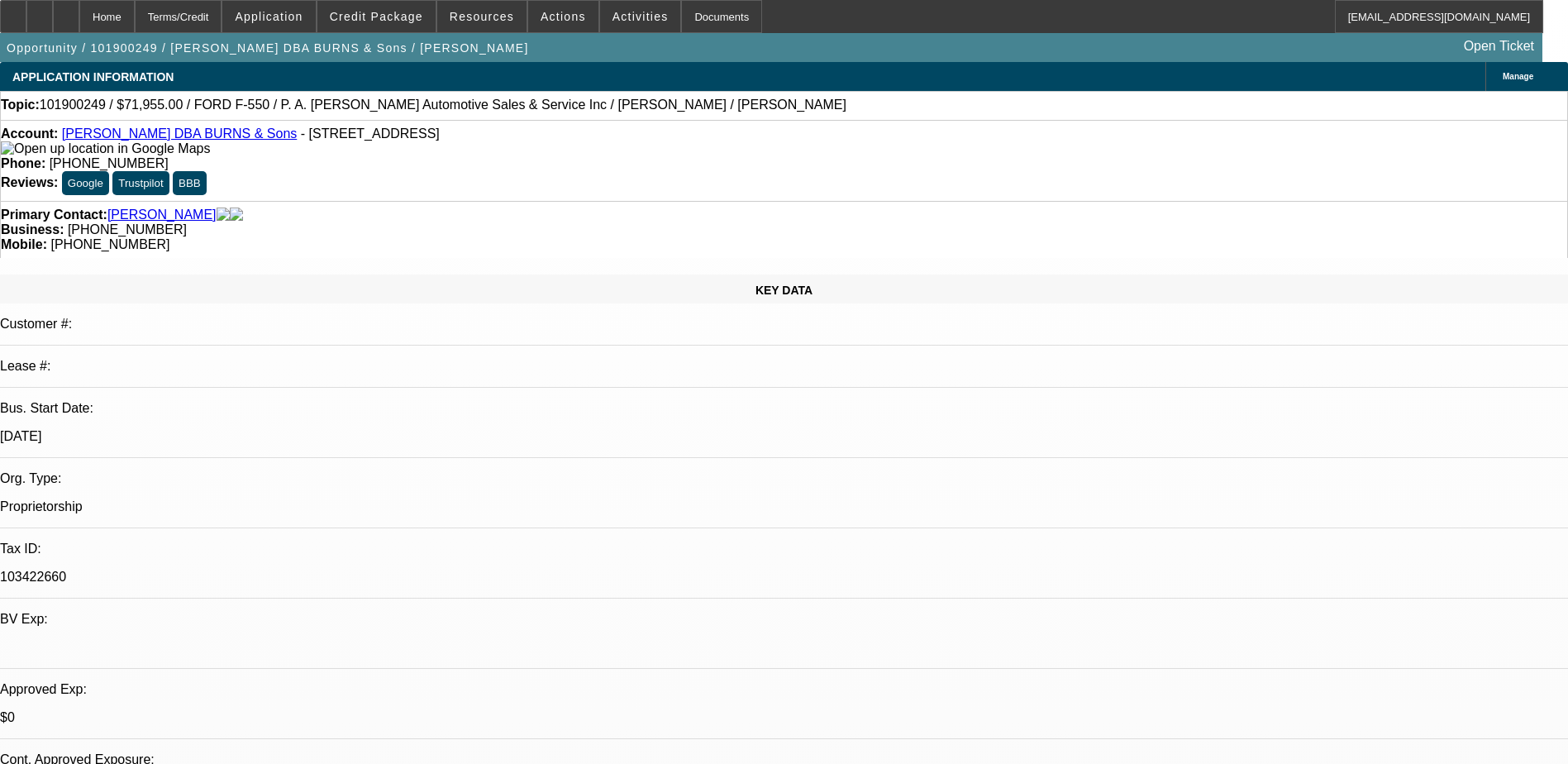
select select "1"
select select "4"
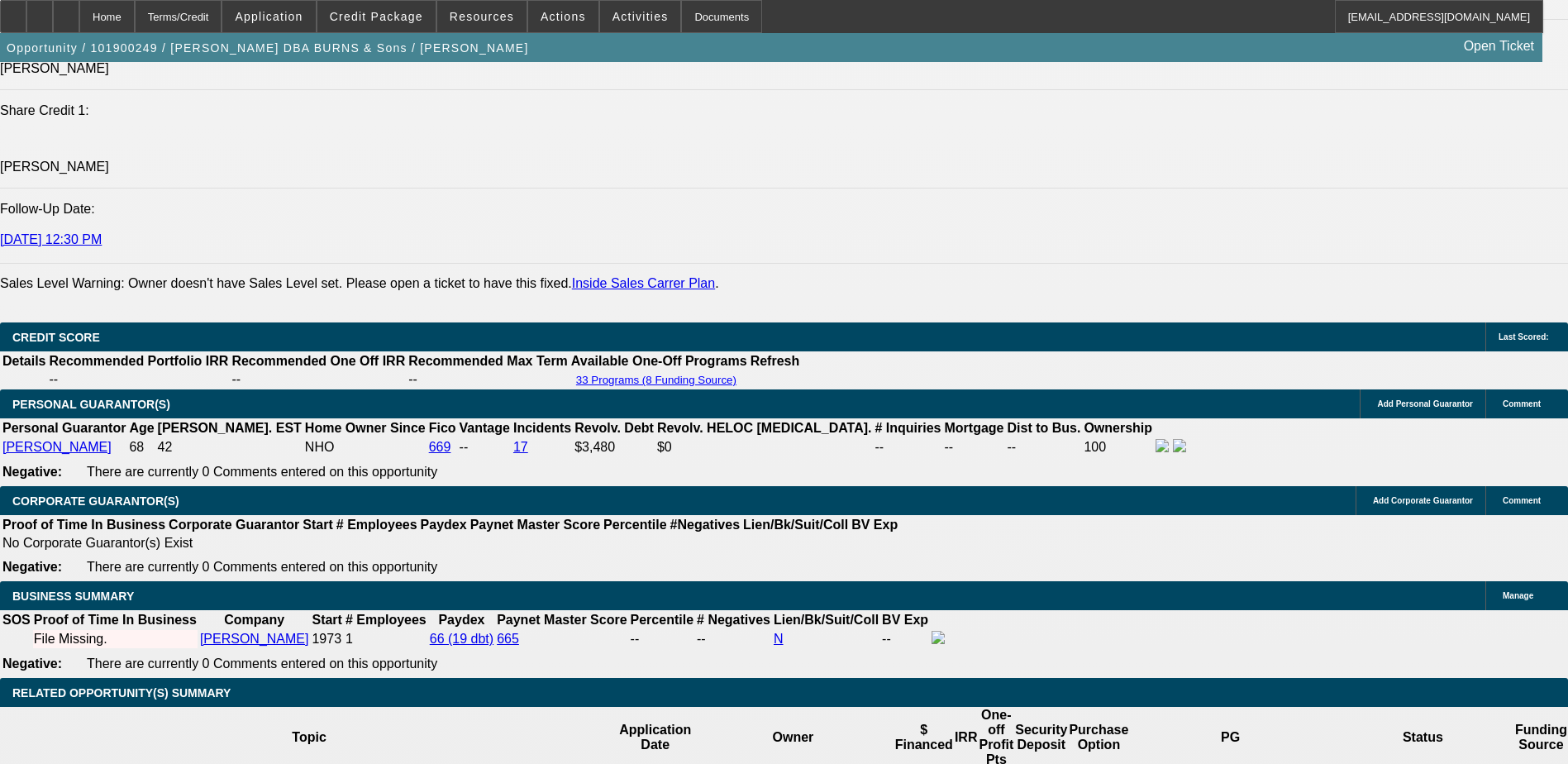
scroll to position [2397, 0]
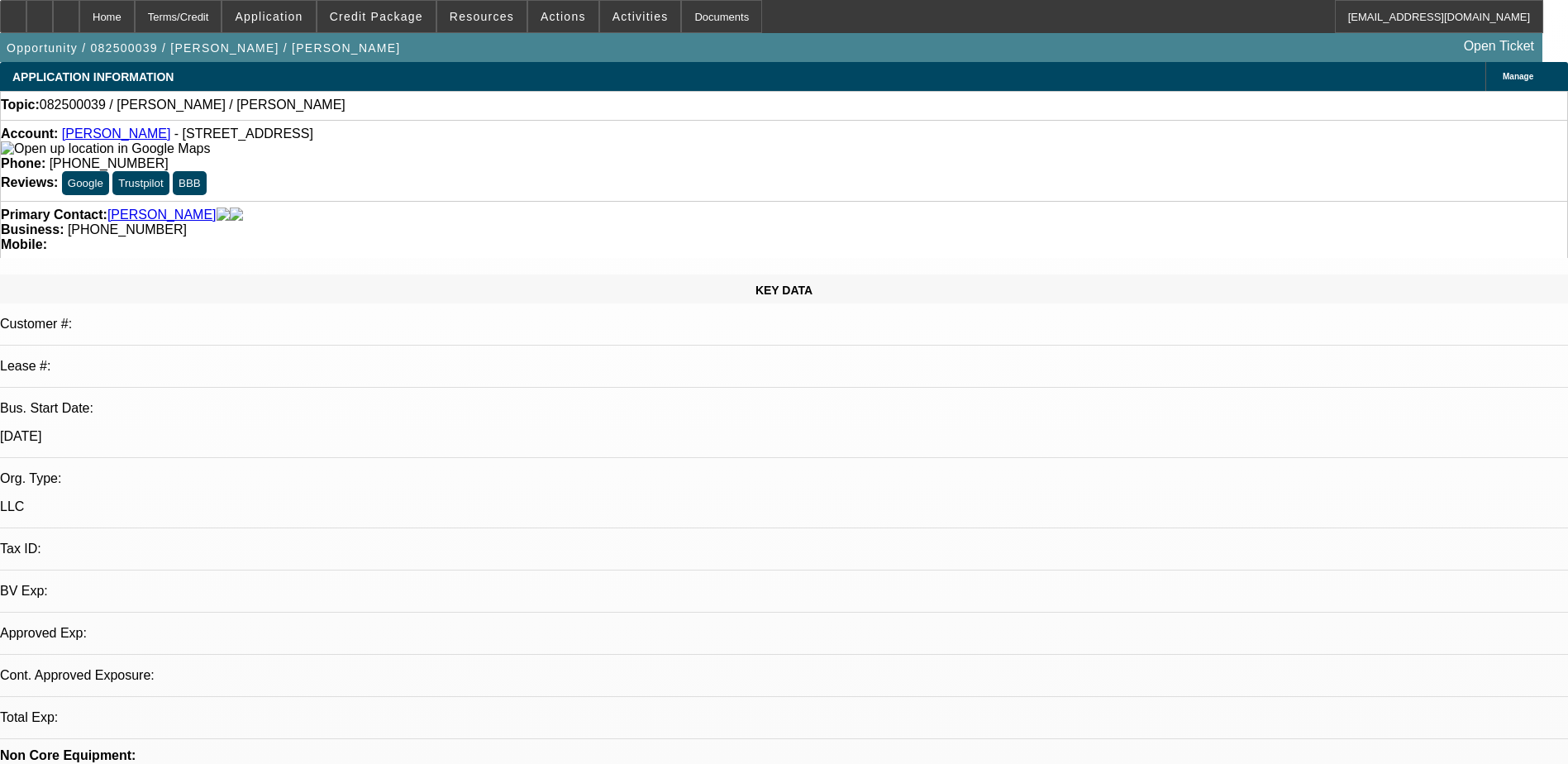
select select "0"
select select "2"
select select "0.1"
select select "1"
select select "2"
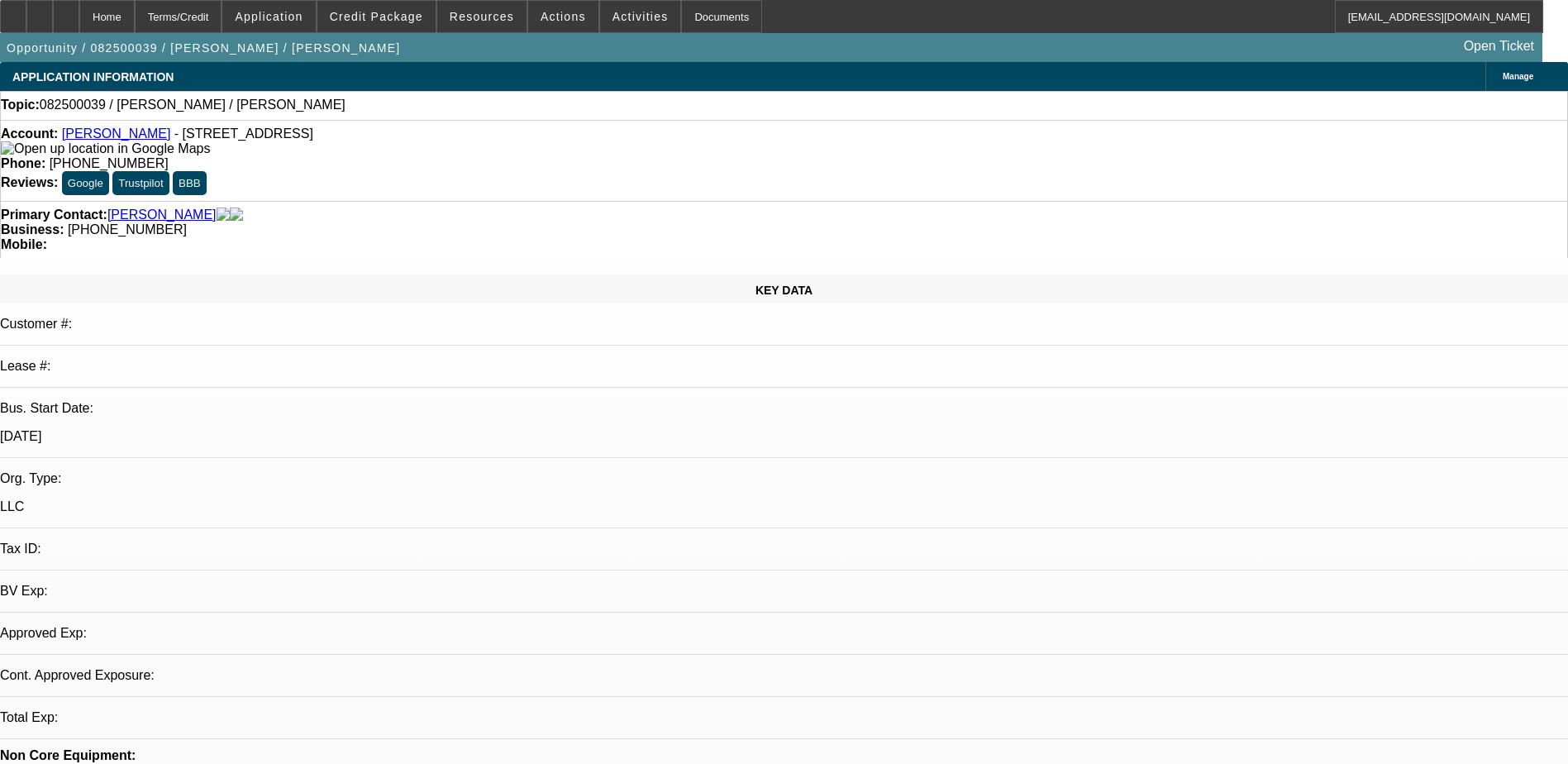
select select "4"
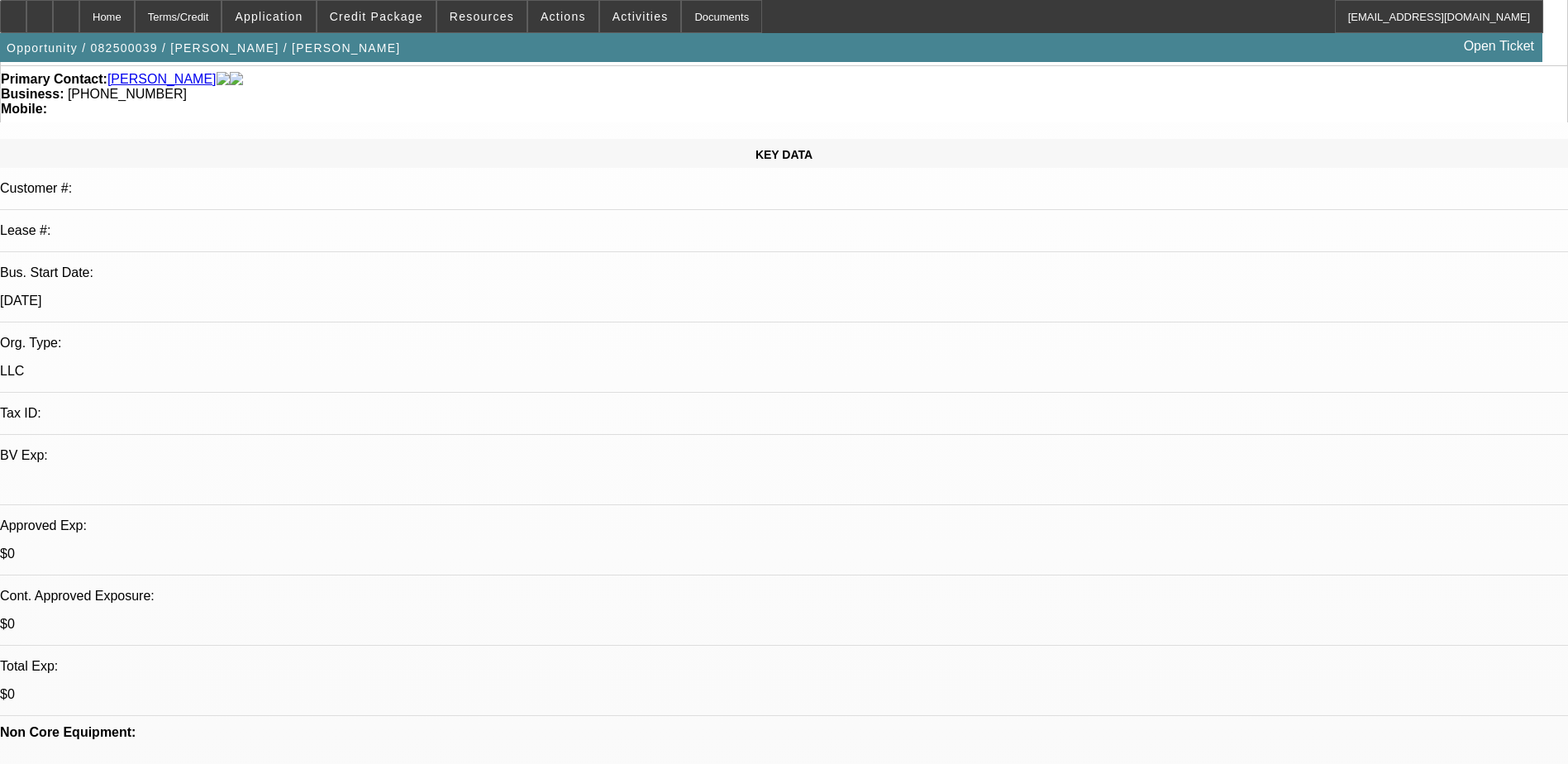
scroll to position [165, 0]
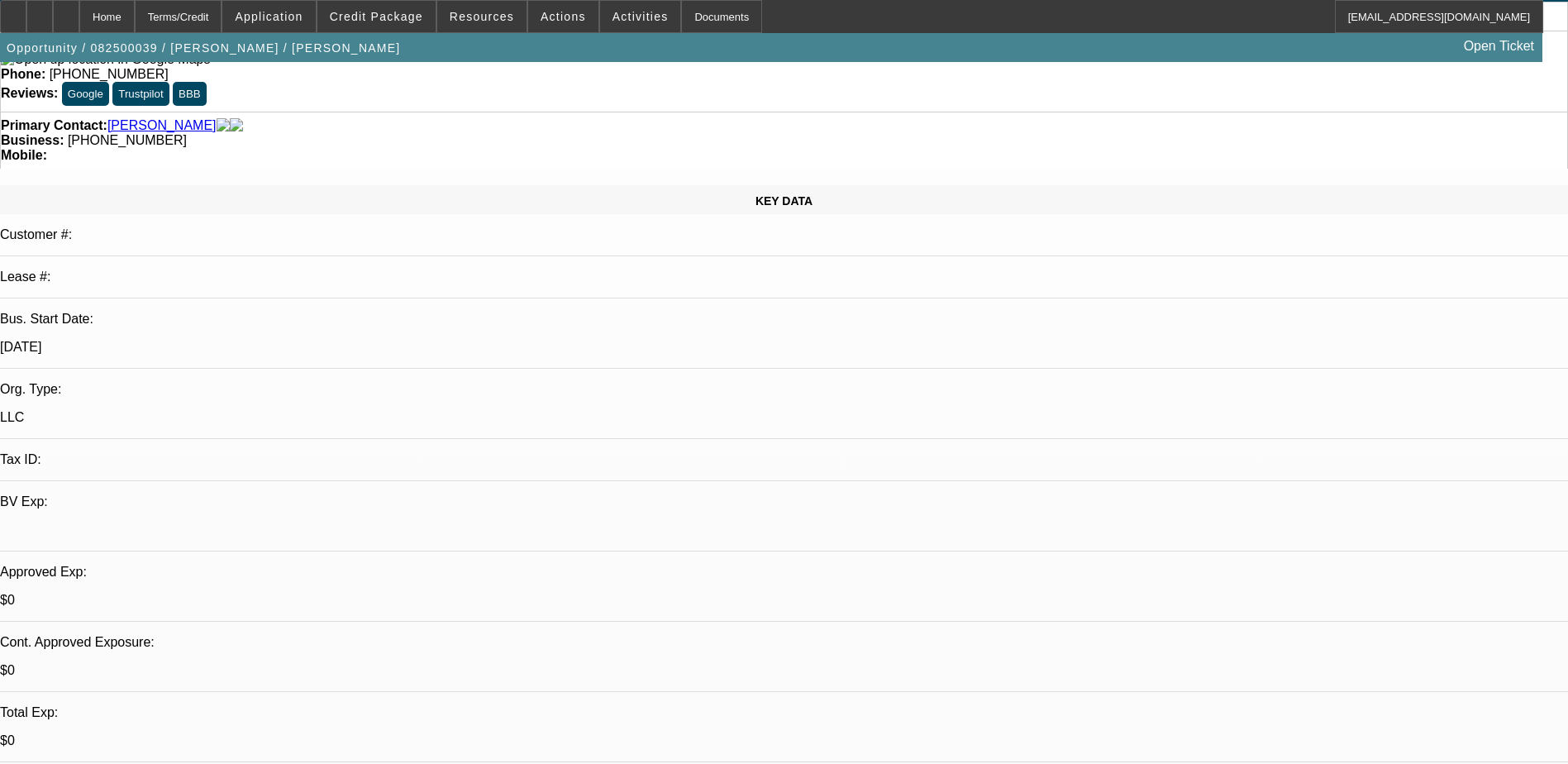
scroll to position [0, 0]
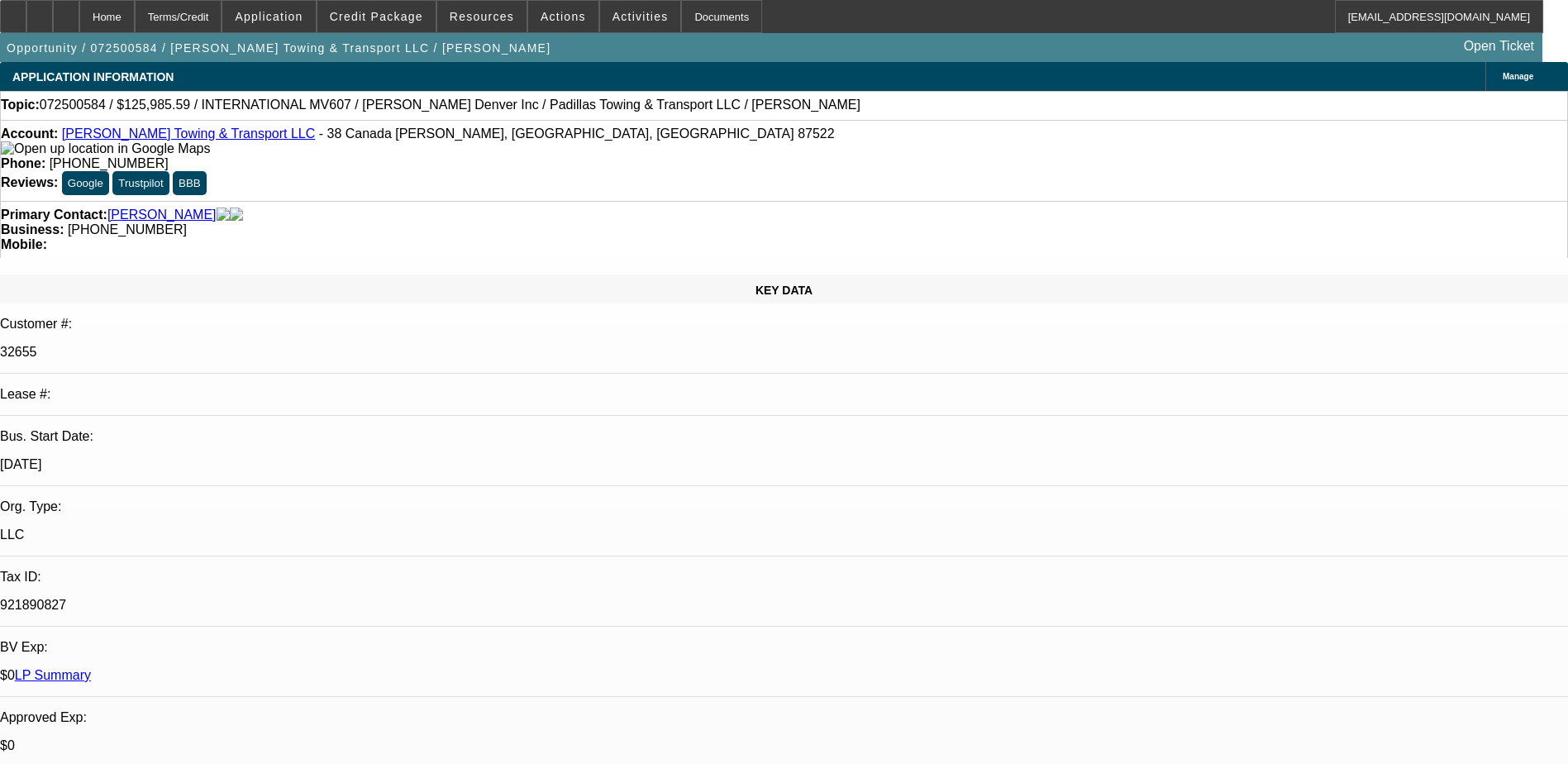
select select "0.1"
select select "0"
select select "0.1"
select select "0"
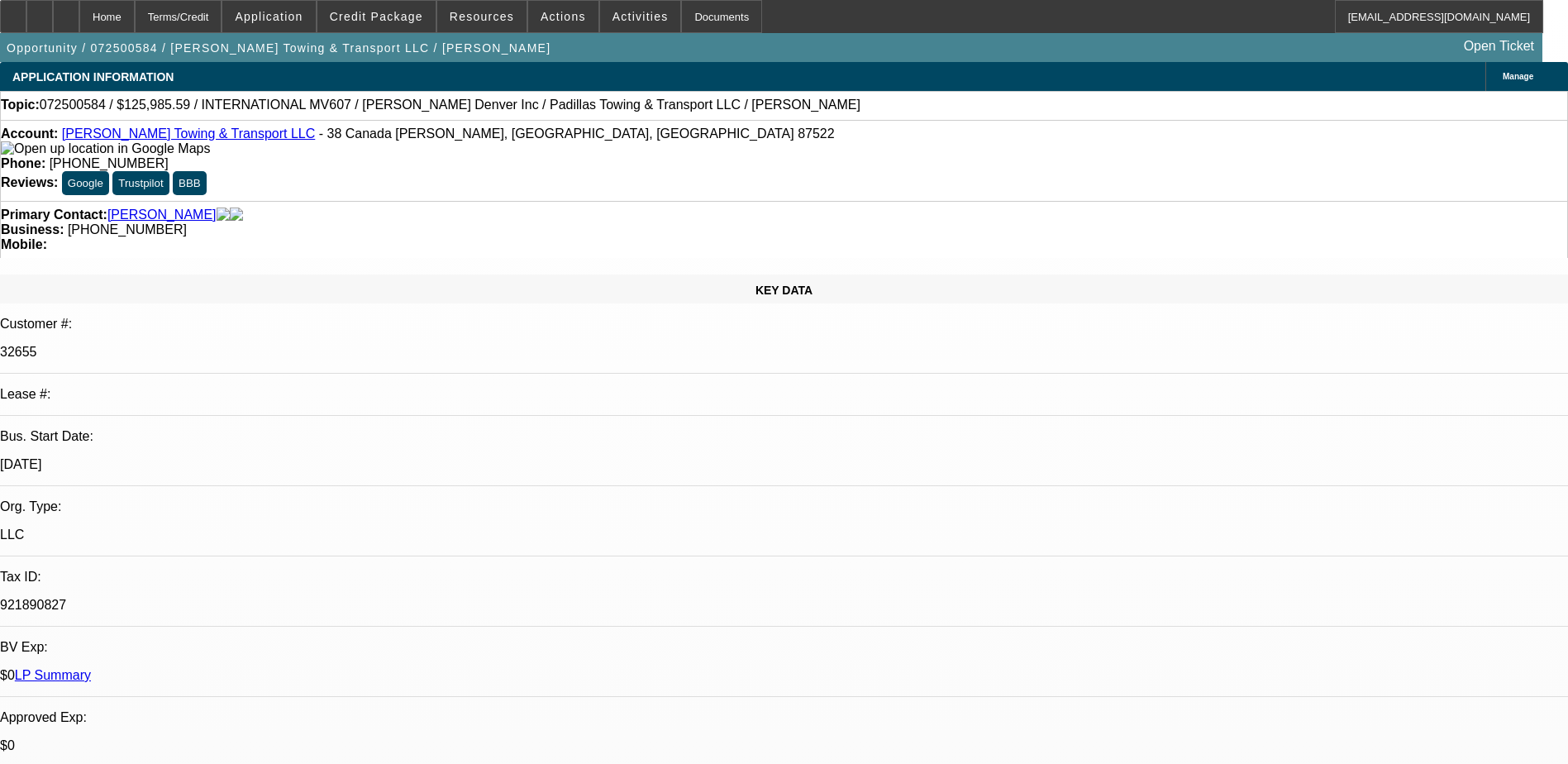
select select "0"
select select "0.1"
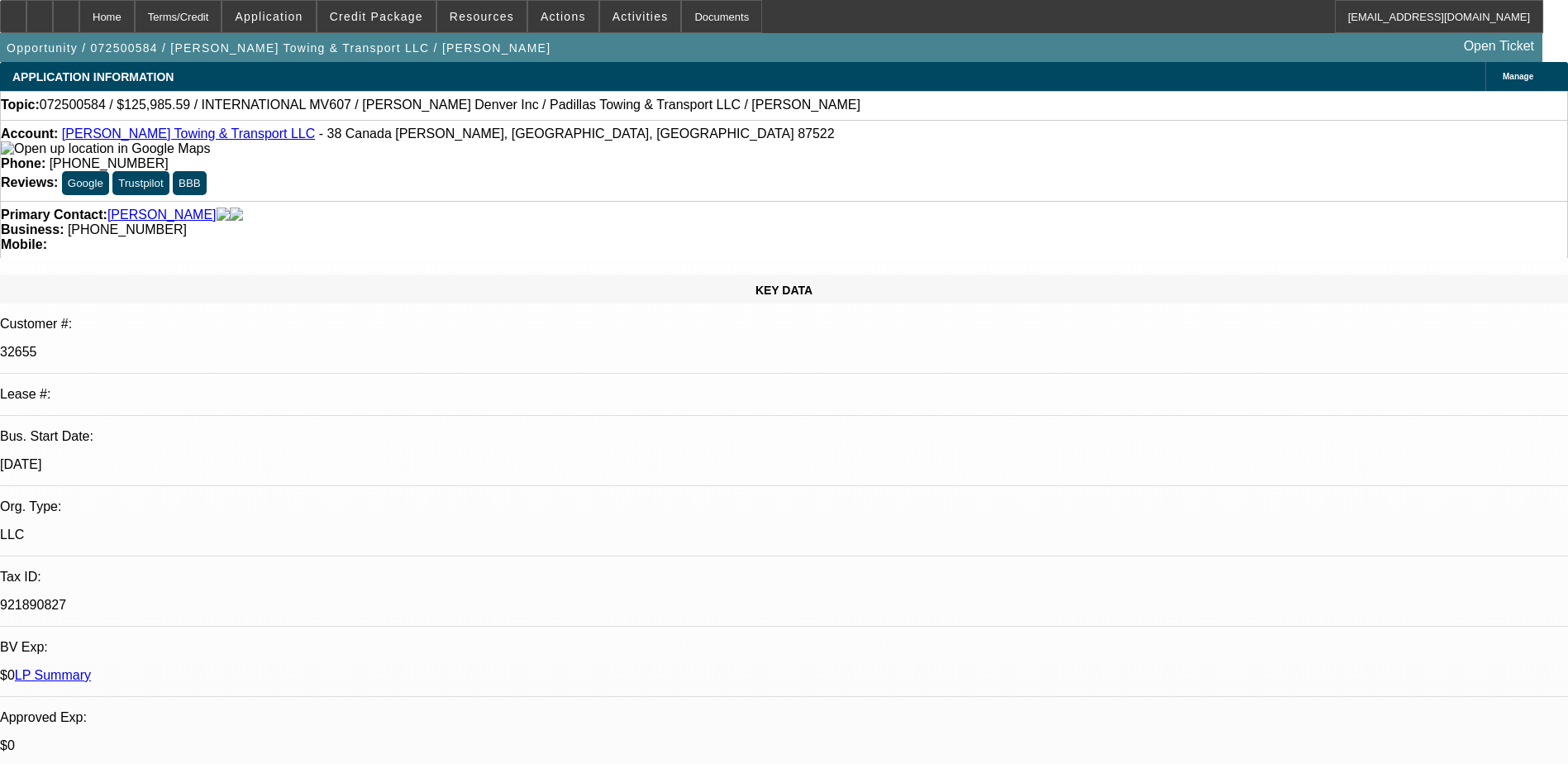
select select "0"
select select "1"
select select "2"
select select "6"
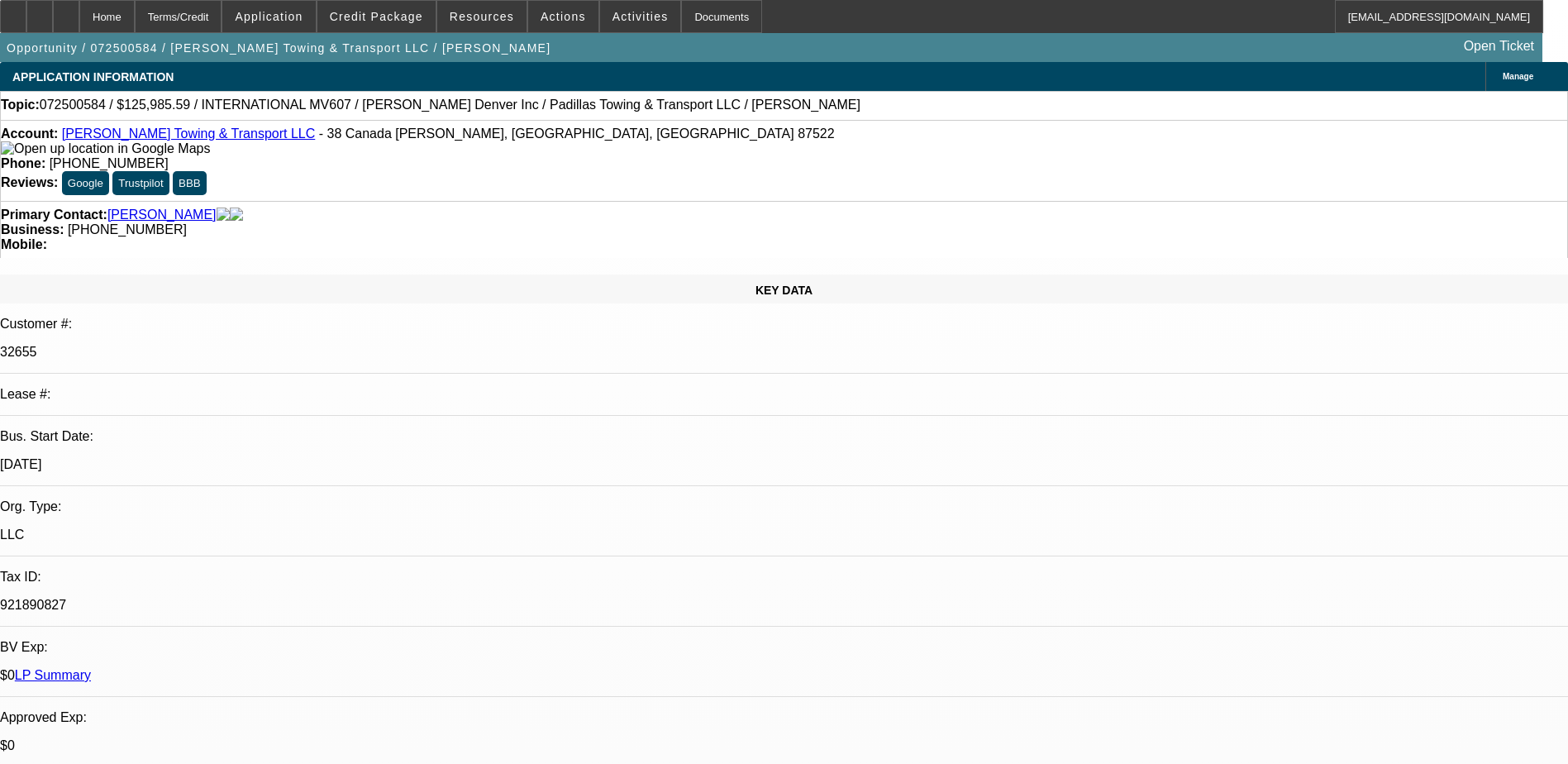
select select "1"
select select "2"
select select "6"
select select "1"
select select "2"
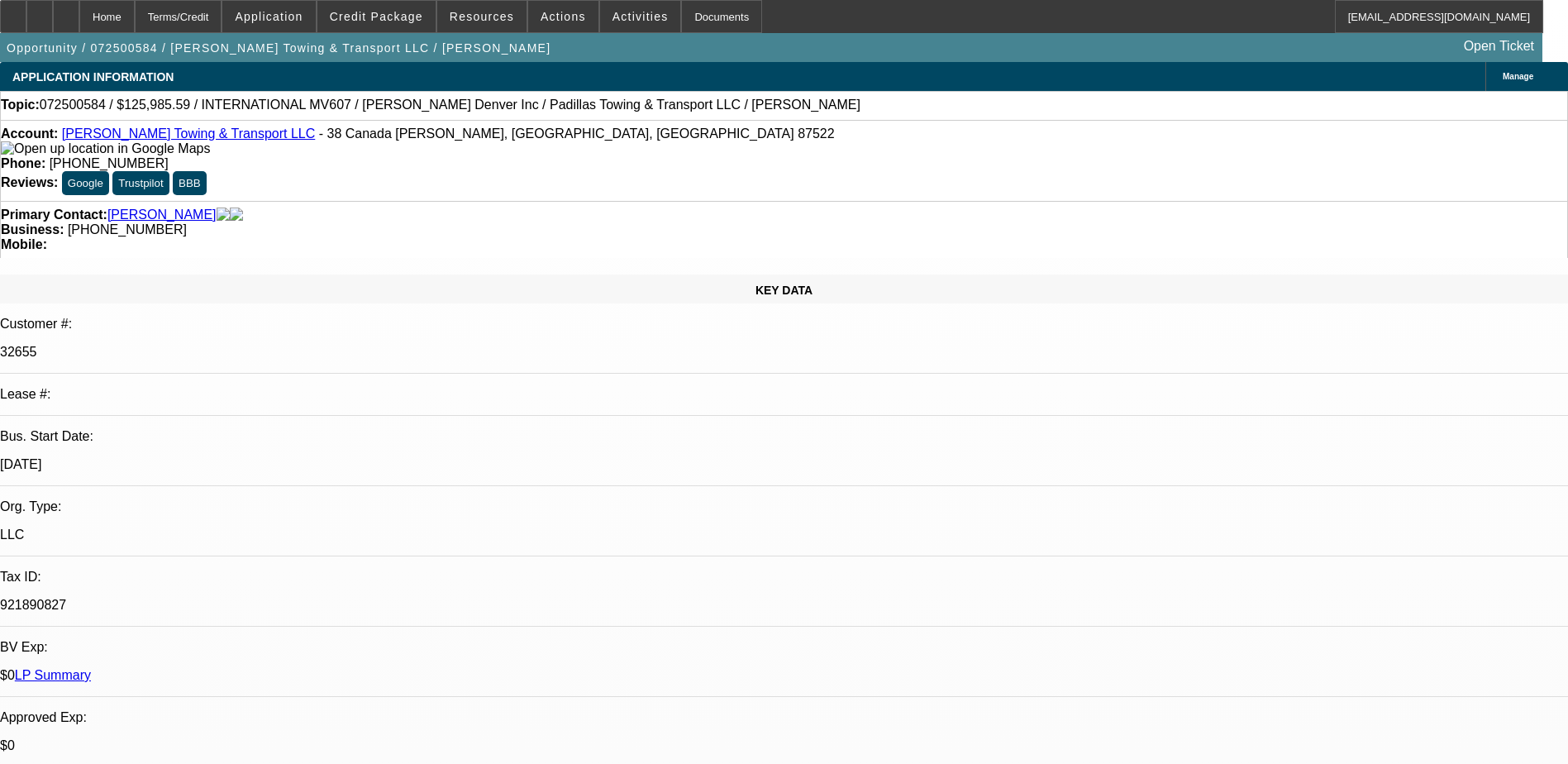
select select "6"
select select "1"
select select "2"
select select "6"
